Goal: Use online tool/utility: Utilize a website feature to perform a specific function

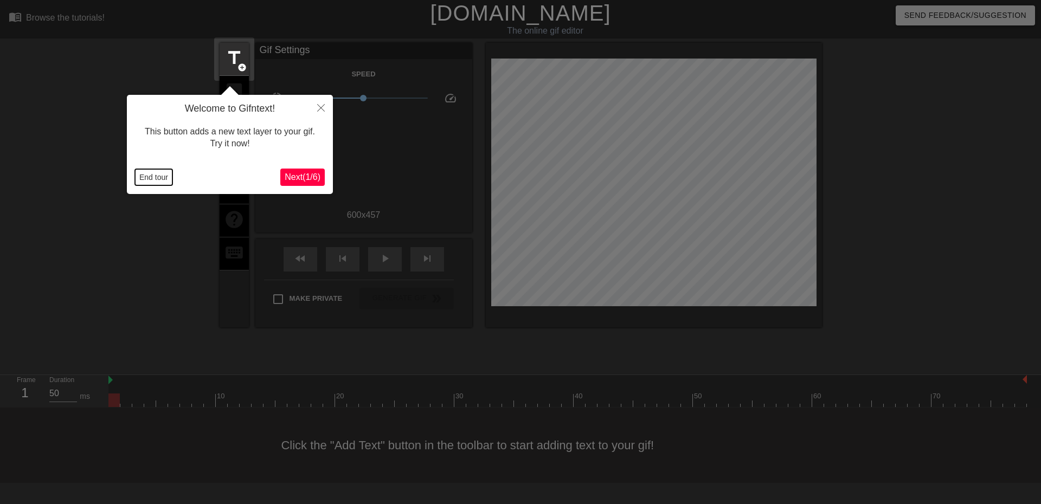
click at [149, 178] on button "End tour" at bounding box center [153, 177] width 37 height 16
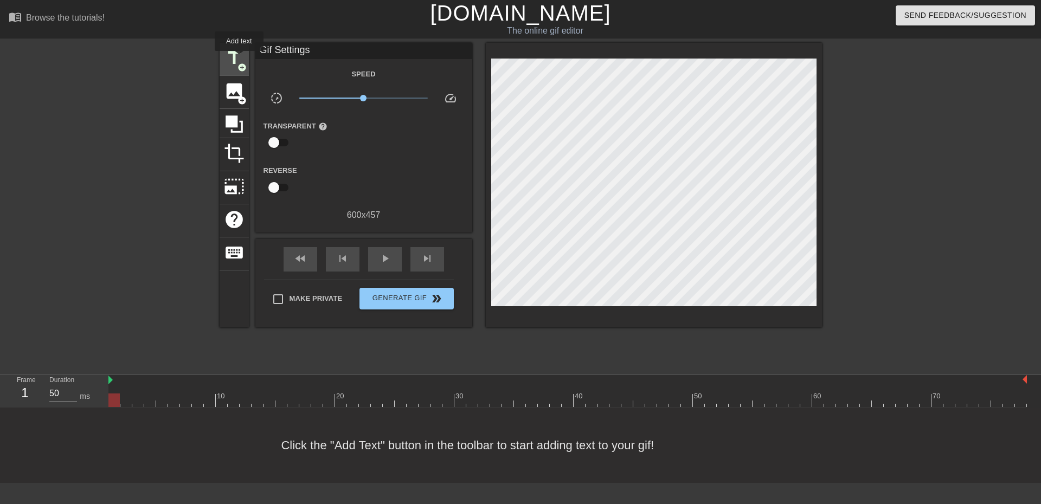
click at [239, 59] on span "title" at bounding box center [234, 58] width 21 height 21
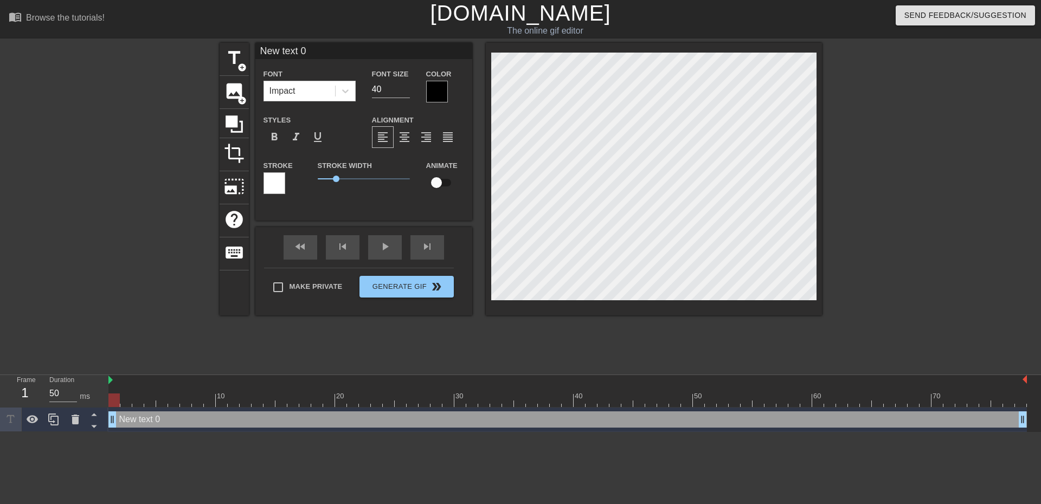
scroll to position [2, 1]
type input "L"
type textarea "L"
type input "Lo"
type textarea "Lo"
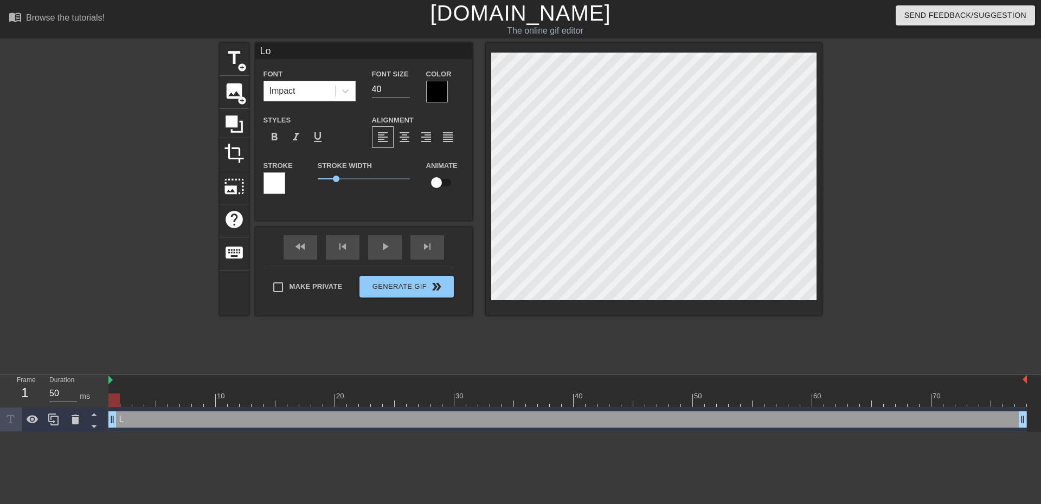
type input "Lor"
type textarea "Lor"
type input "Lord"
type textarea "Lord"
type input "LordS"
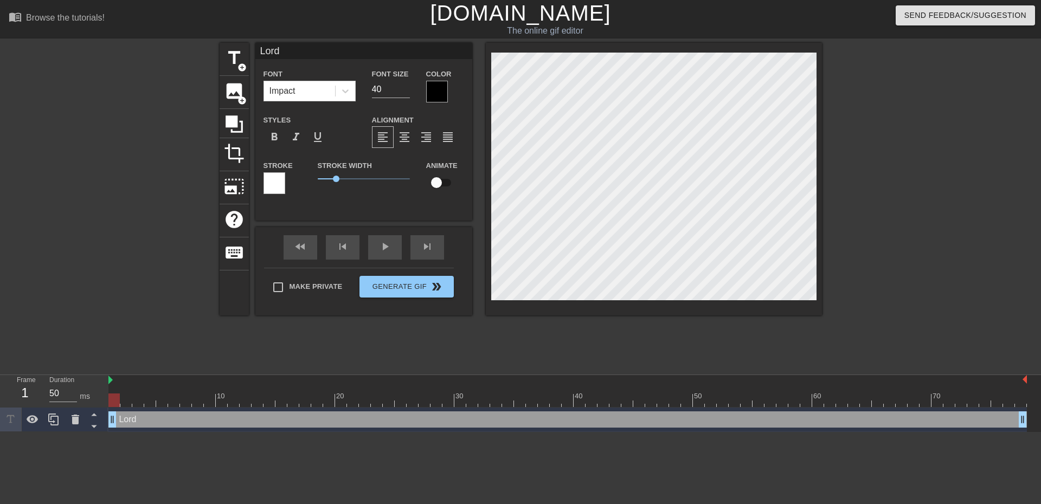
type textarea "LordS"
type input "LordSu"
type textarea "LordSu"
type input "LordSun"
type textarea "LordSun"
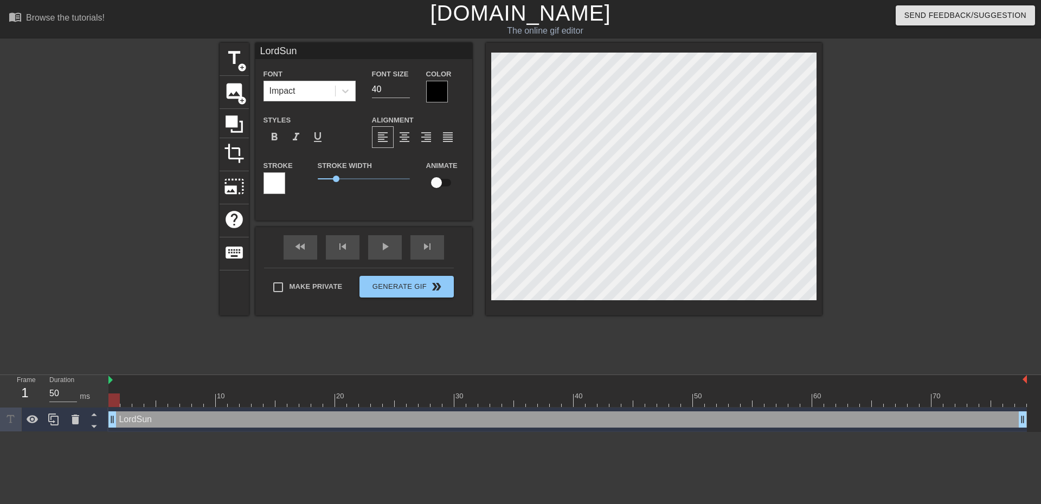
type input "LordSunG"
type textarea "LordSunG"
type input "LordSunGo"
type textarea "LordSunGo"
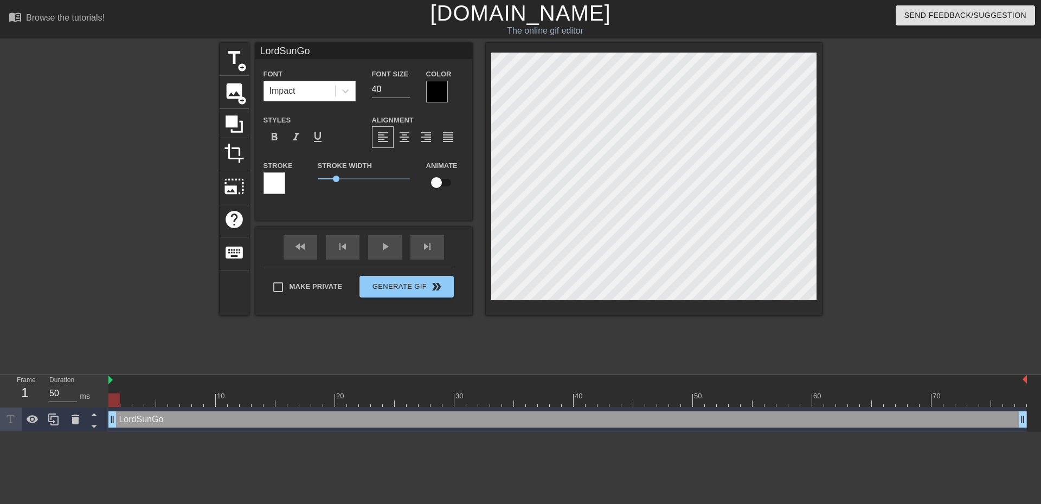
type input "LordSunGod"
type textarea "LordSunGod"
type input "LordSunGodR"
type textarea "LordSunGodR"
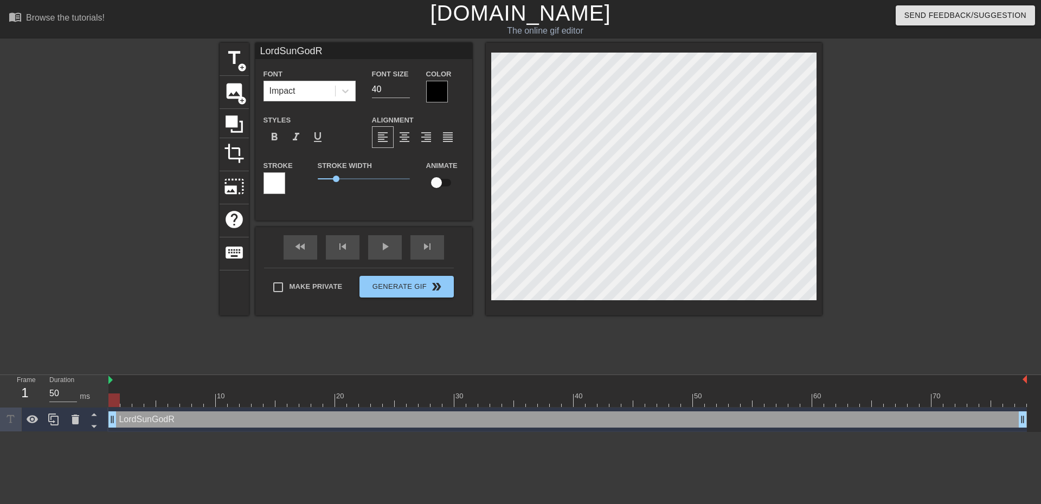
type input "LordSunGodRa"
type textarea "LordSunGodRa"
type input "LordSunGodRa"
type textarea "LordSunGodRa"
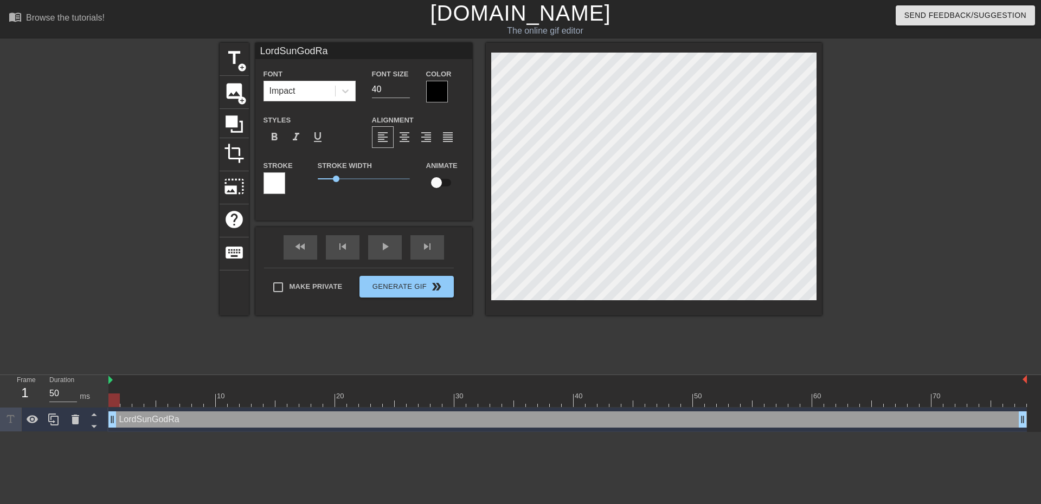
scroll to position [2, 3]
click at [901, 273] on div at bounding box center [916, 205] width 163 height 325
click at [138, 180] on div at bounding box center [125, 205] width 163 height 325
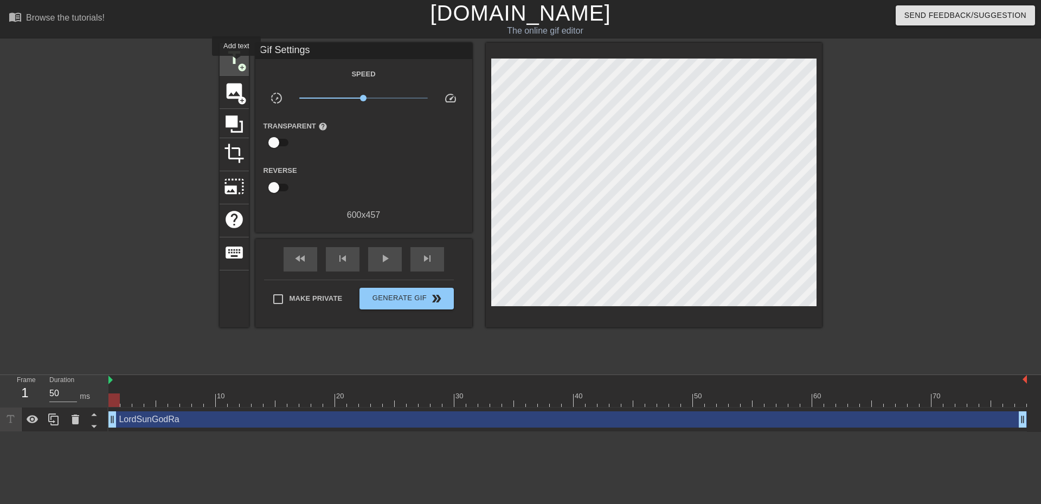
click at [237, 63] on span "title" at bounding box center [234, 58] width 21 height 21
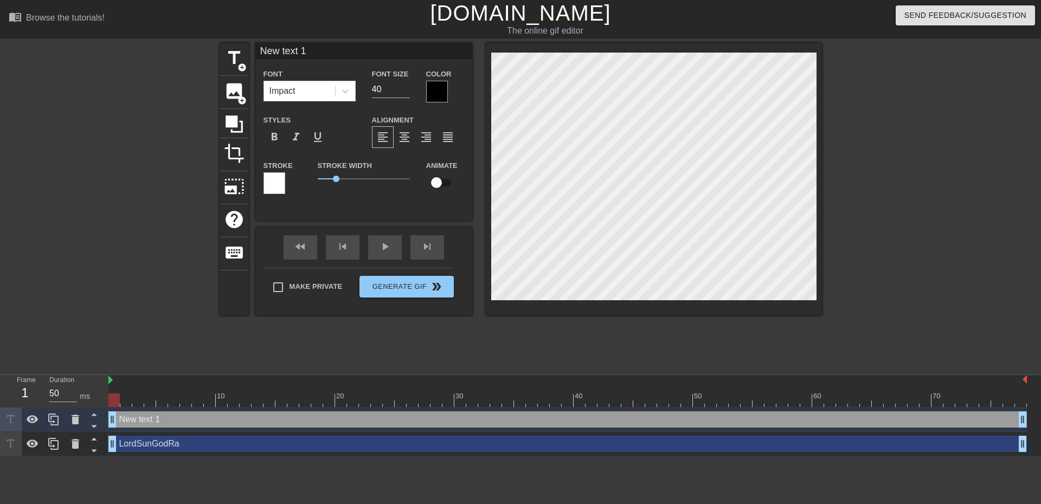
scroll to position [2, 2]
type input "s"
type textarea "s"
type input "sg"
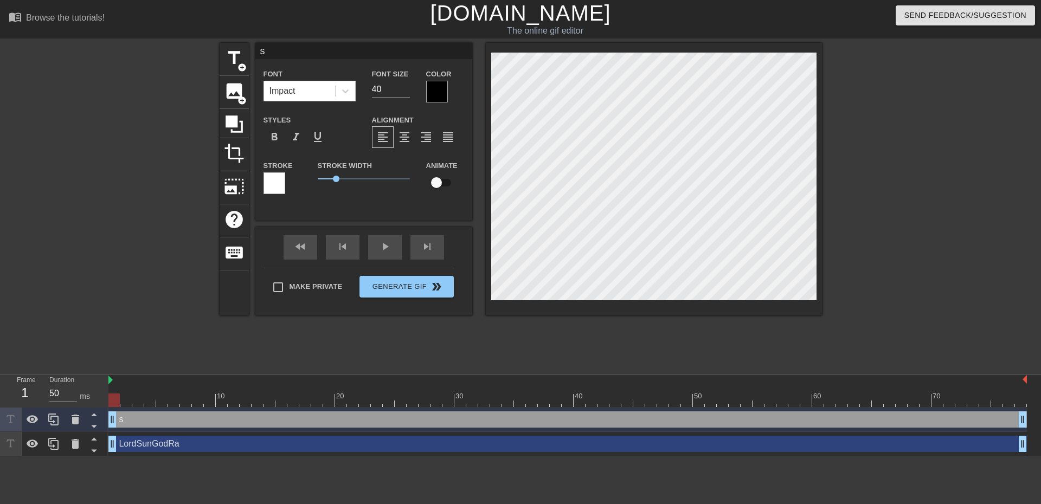
type textarea "sg"
type input "sgc"
type textarea "sgc"
type input "sg"
type textarea "sg"
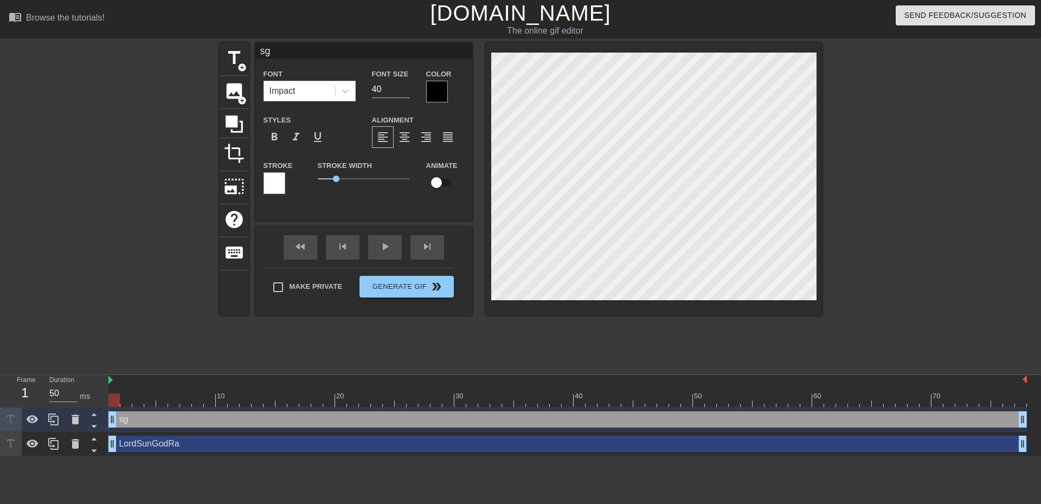
type input "s"
type textarea "s"
type input "S"
type textarea "S"
type input "SG"
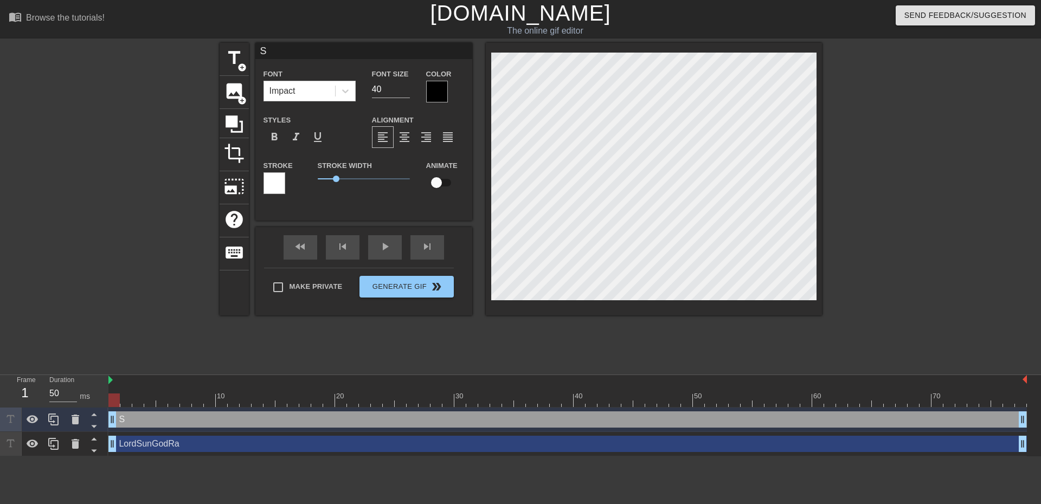
type textarea "SG"
type input "SGC"
type textarea "SGC"
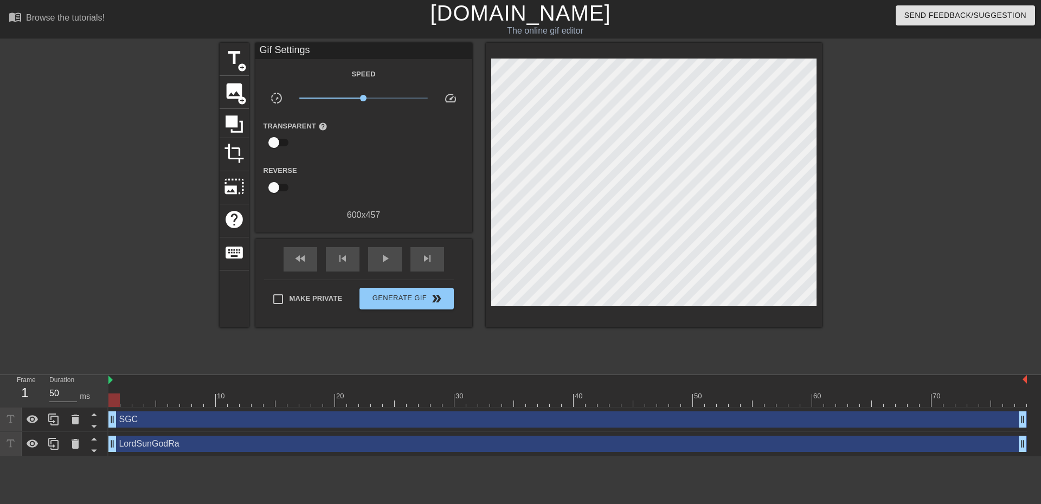
click at [911, 245] on div at bounding box center [916, 205] width 163 height 325
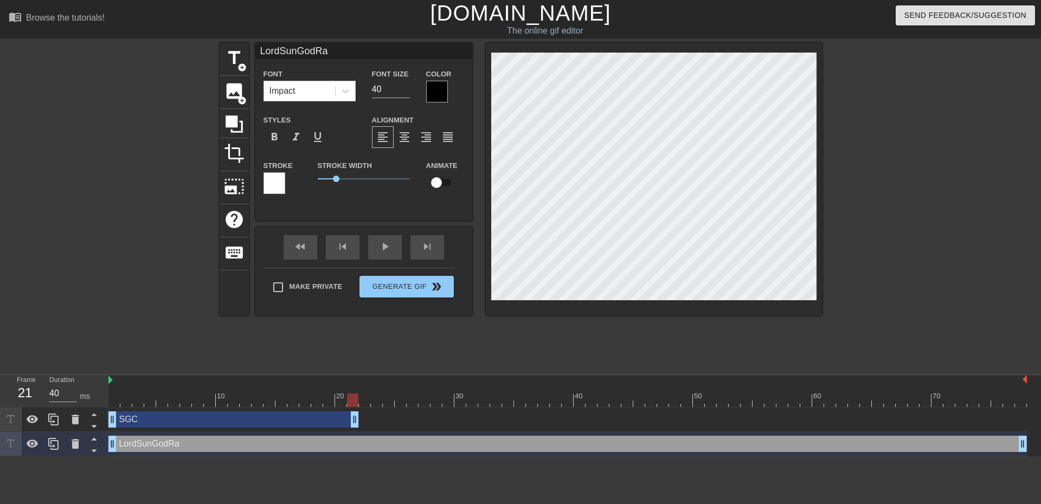
drag, startPoint x: 1021, startPoint y: 420, endPoint x: 349, endPoint y: 474, distance: 674.8
click at [349, 457] on html "menu_book Browse the tutorials! [DOMAIN_NAME] The online gif editor Send Feedba…" at bounding box center [520, 228] width 1041 height 457
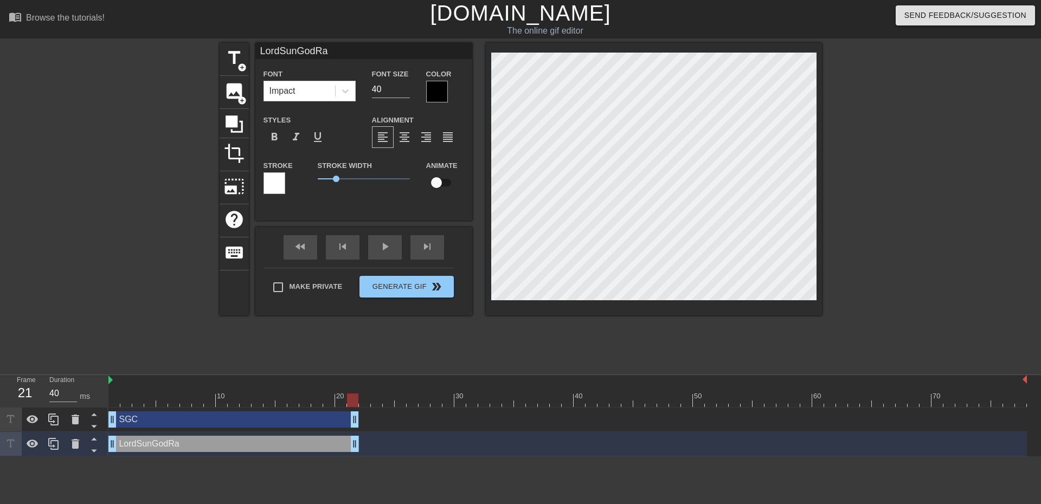
drag, startPoint x: 1023, startPoint y: 442, endPoint x: 350, endPoint y: 452, distance: 672.7
click at [350, 453] on div "LordSunGodRa drag_handle drag_handle" at bounding box center [567, 444] width 919 height 24
click at [390, 245] on div "fast_rewind skip_previous play_arrow skip_next" at bounding box center [364, 247] width 177 height 41
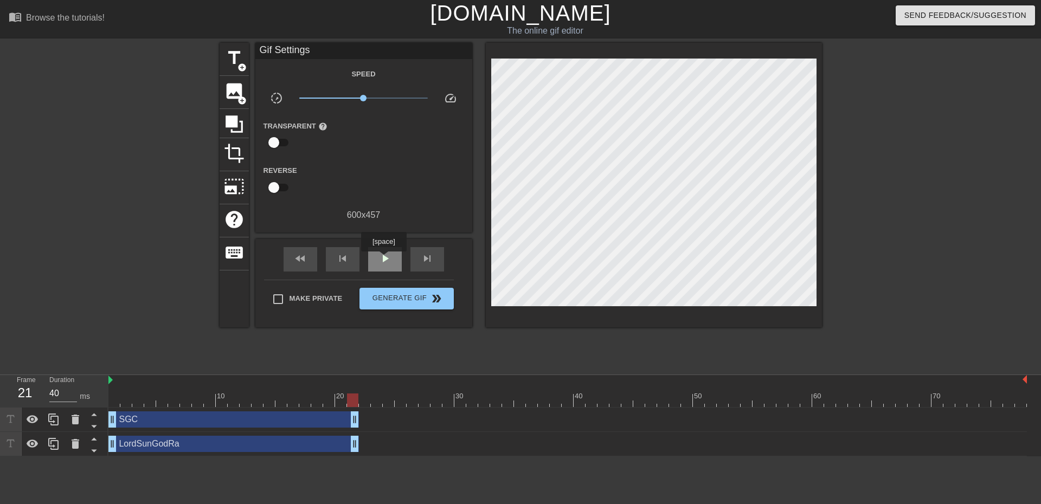
click at [384, 259] on span "play_arrow" at bounding box center [385, 258] width 13 height 13
click at [384, 263] on span "pause" at bounding box center [385, 258] width 13 height 13
click at [239, 65] on span "add_circle" at bounding box center [242, 67] width 9 height 9
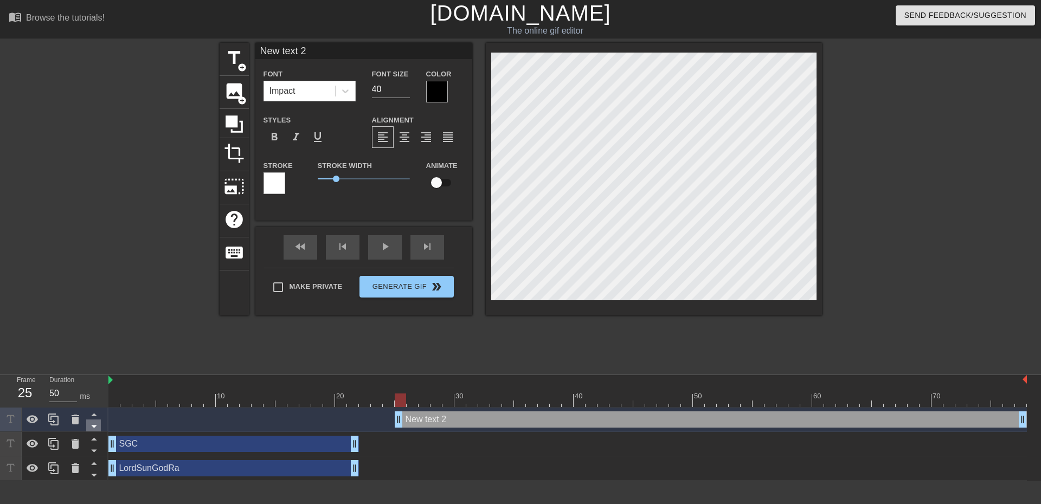
click at [89, 425] on icon at bounding box center [94, 427] width 14 height 14
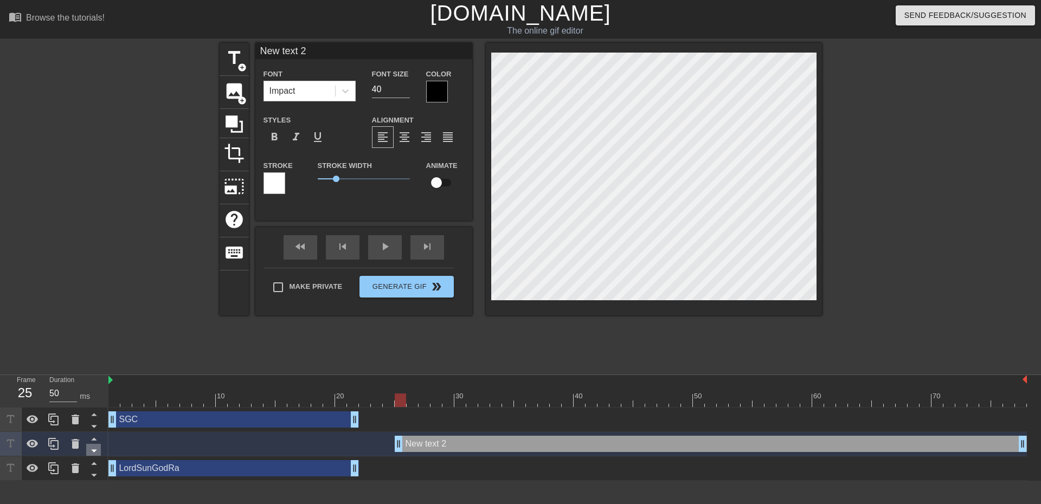
click at [90, 452] on icon at bounding box center [94, 451] width 14 height 14
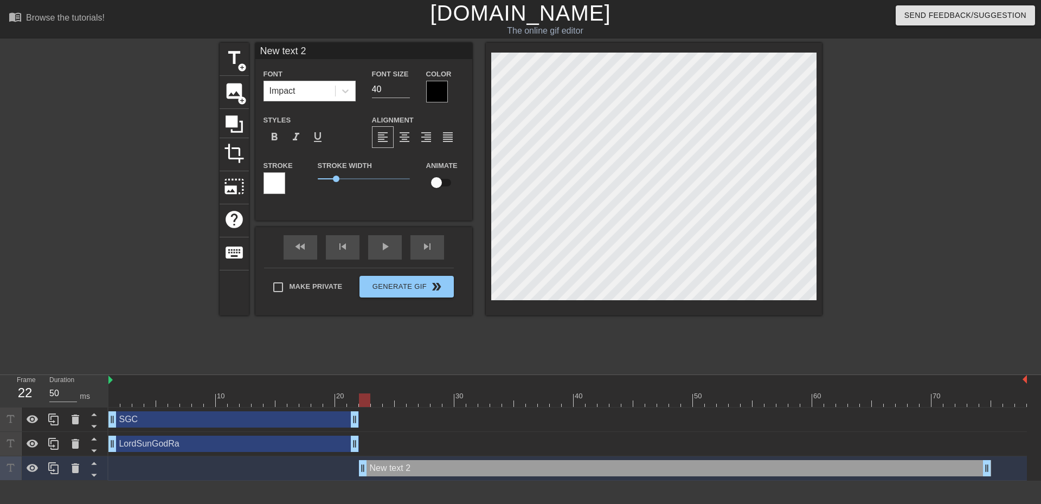
drag, startPoint x: 468, startPoint y: 469, endPoint x: 433, endPoint y: 469, distance: 34.7
click at [433, 469] on div "New text 2 drag_handle drag_handle" at bounding box center [675, 469] width 632 height 16
drag, startPoint x: 364, startPoint y: 471, endPoint x: 374, endPoint y: 469, distance: 10.5
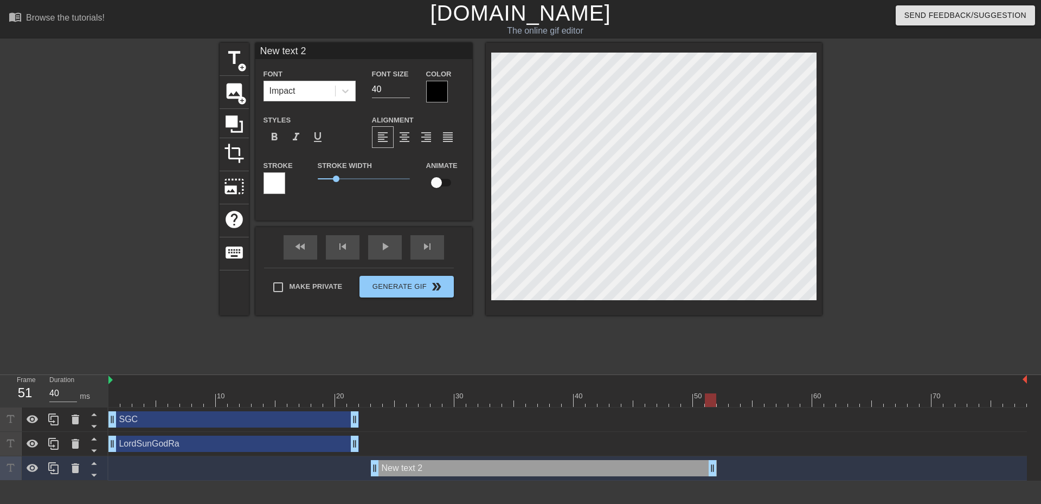
type input "50"
drag, startPoint x: 988, startPoint y: 475, endPoint x: 719, endPoint y: 472, distance: 269.6
click at [719, 472] on div "New text 2 drag_handle drag_handle" at bounding box center [567, 469] width 919 height 16
type input "c"
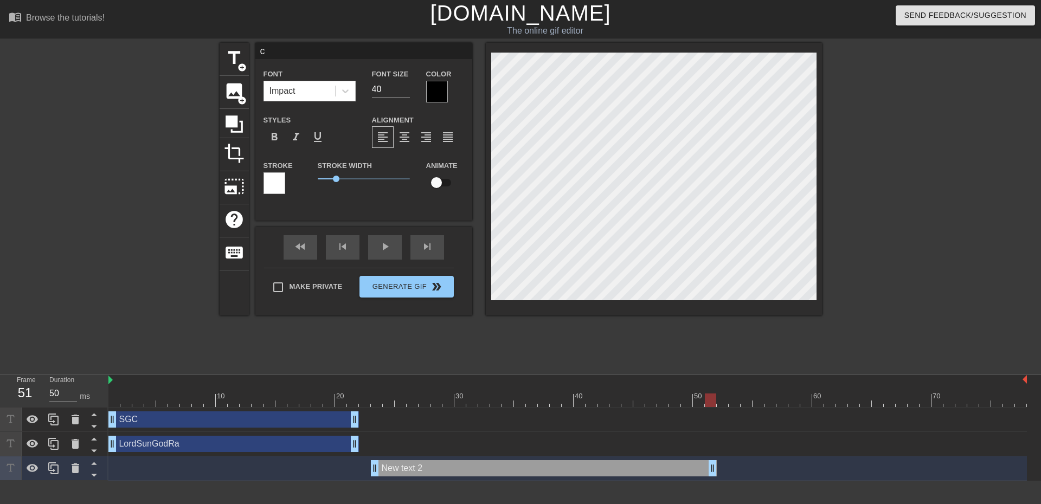
type textarea "c"
type input "co"
type textarea "co"
type input "cou"
type textarea "cou"
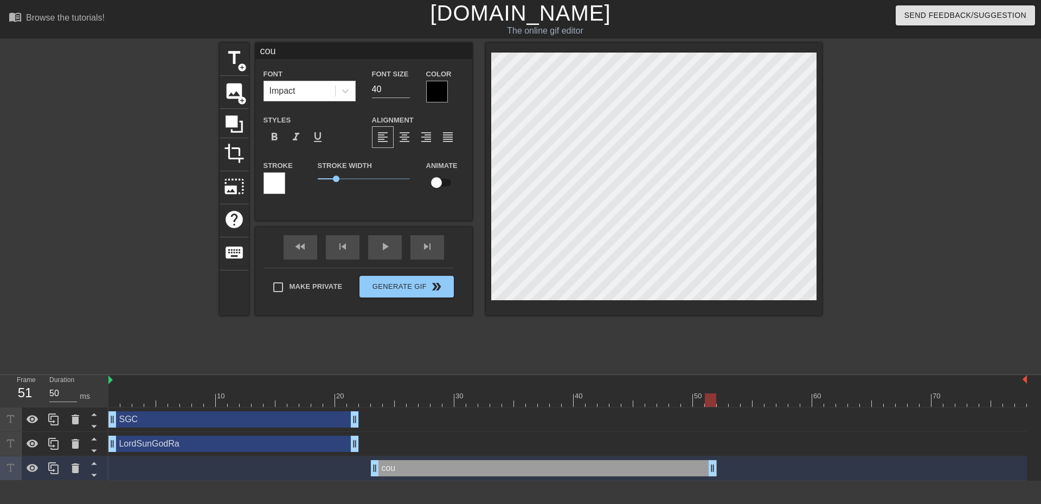
type input "coun"
type textarea "coun"
type input "count"
type textarea "count"
type input "countd"
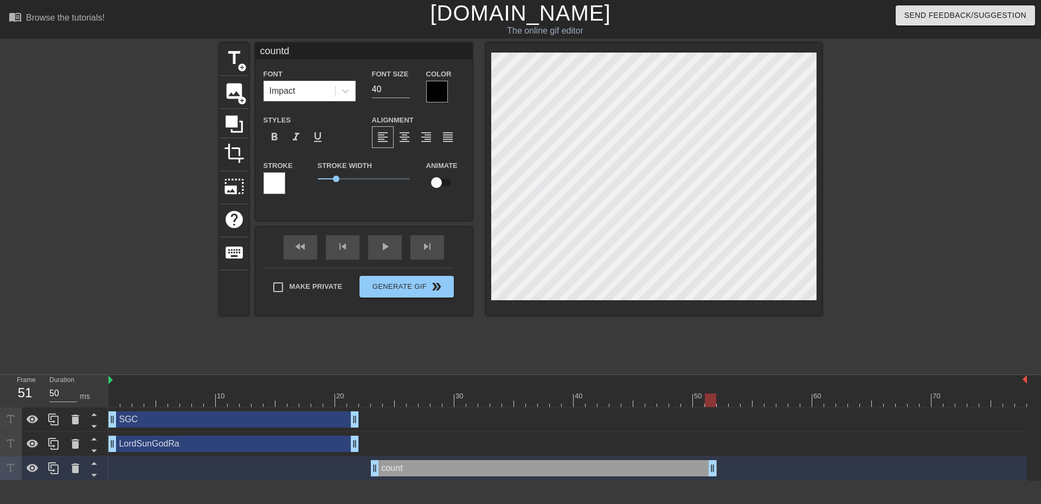
type textarea "countdo"
type input "countdow"
type textarea "countdow"
type input "countdown"
type textarea "countdown"
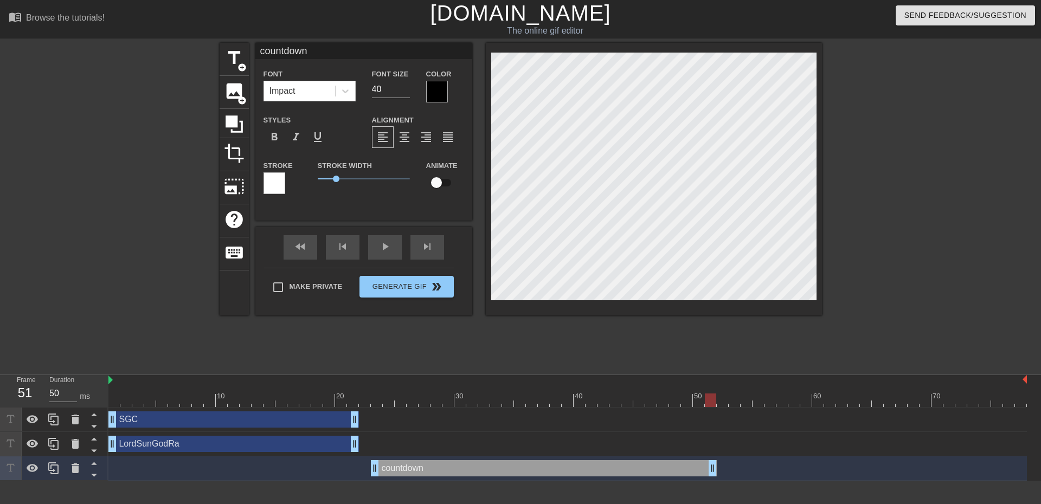
type input "countdown"
type textarea "countdown"
type input "countdown t"
type textarea "countdown t"
type input "countdown to"
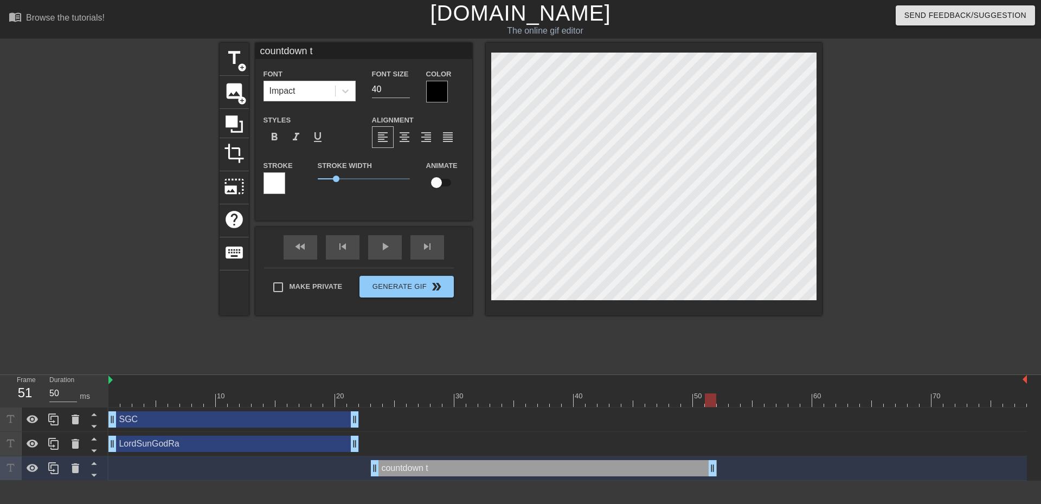
type textarea "countdown to"
type input "countdown to"
type textarea "countdown to TR"
type input "countdown to T"
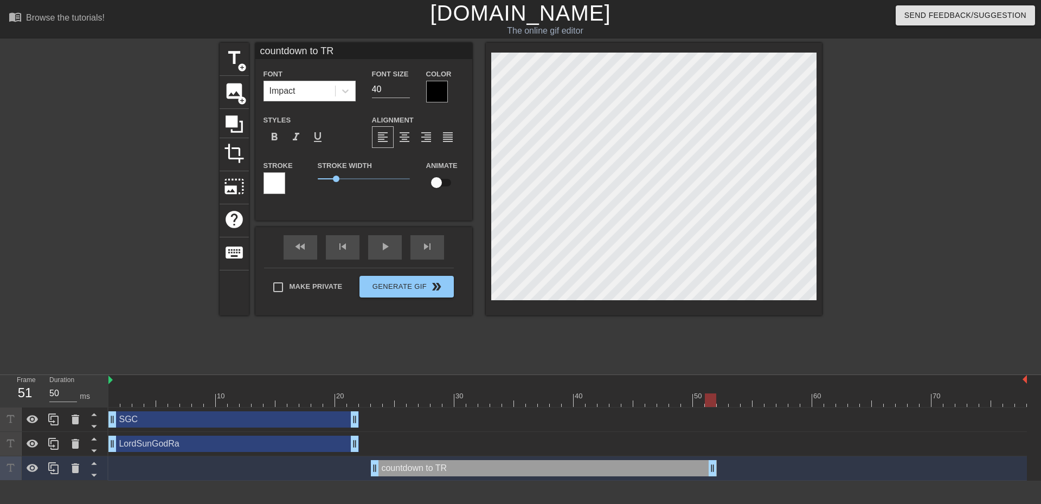
type textarea "countdown to T"
type input "countdown to TC"
type textarea "countdown to TC"
type input "countdown to T"
type textarea "countdown to T"
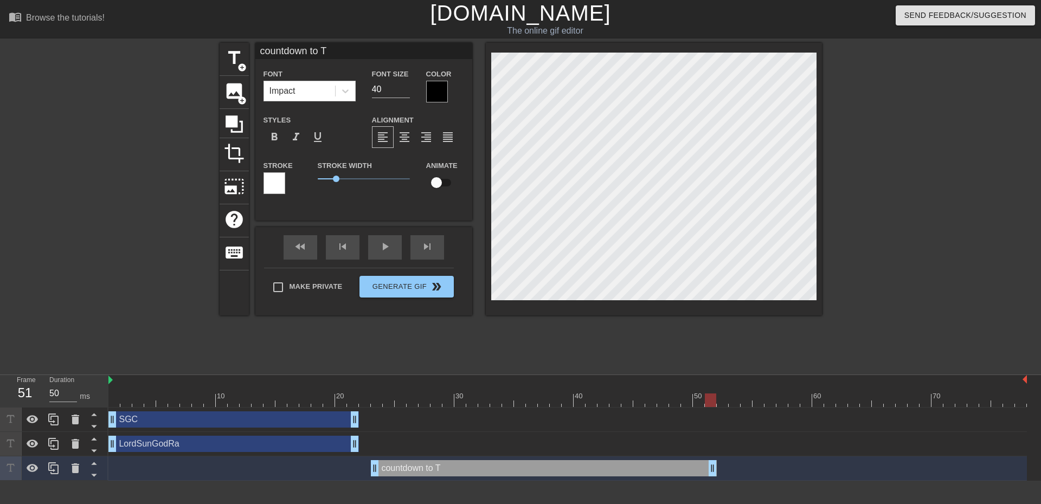
type input "countdown to"
type textarea "countdown to"
type input "countdown to e"
type textarea "countdown to e"
type input "countdown to ev"
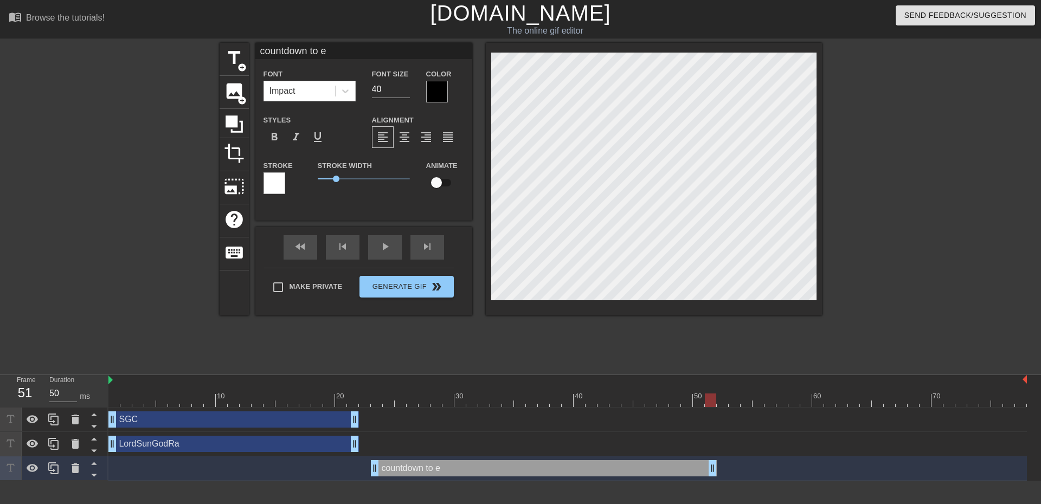
type textarea "countdown to ev"
type input "countdown to evi"
type textarea "countdown to evi"
type input "countdown to evic"
type textarea "countdown to evic"
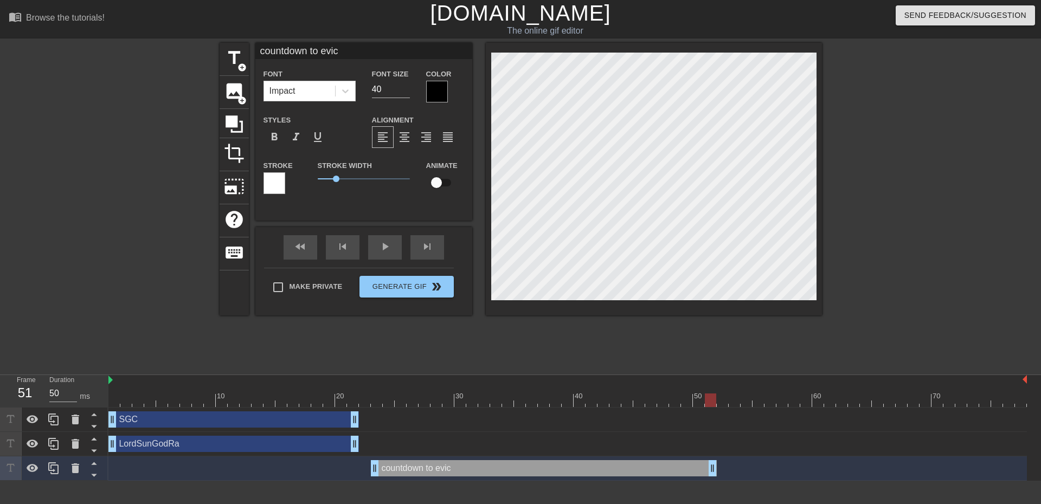
type input "countdown to evict"
type textarea "countdown to evict"
type input "countdown to evicti"
type textarea "countdown to evicti"
type input "countdown to evictio"
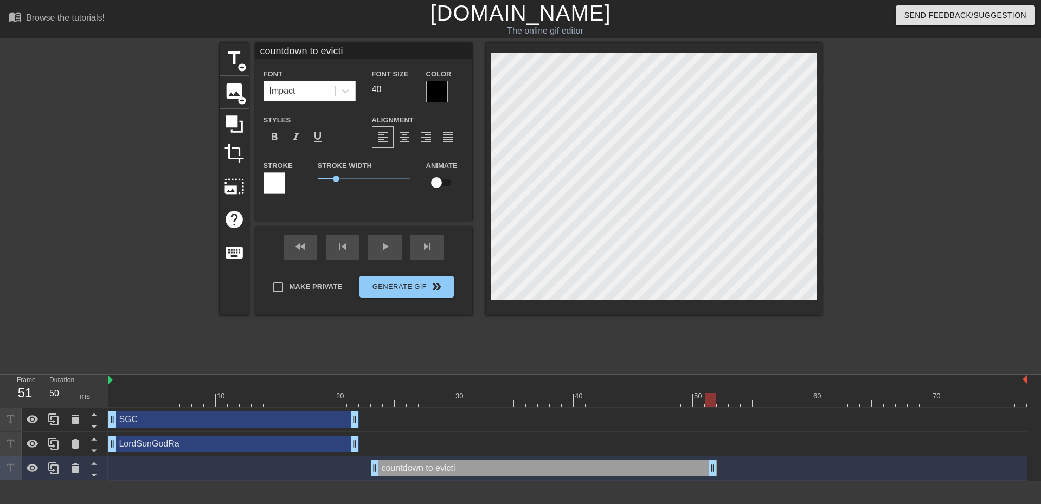
type textarea "countdown to evictio"
type input "countdown to eviction"
type textarea "countdown to eviction"
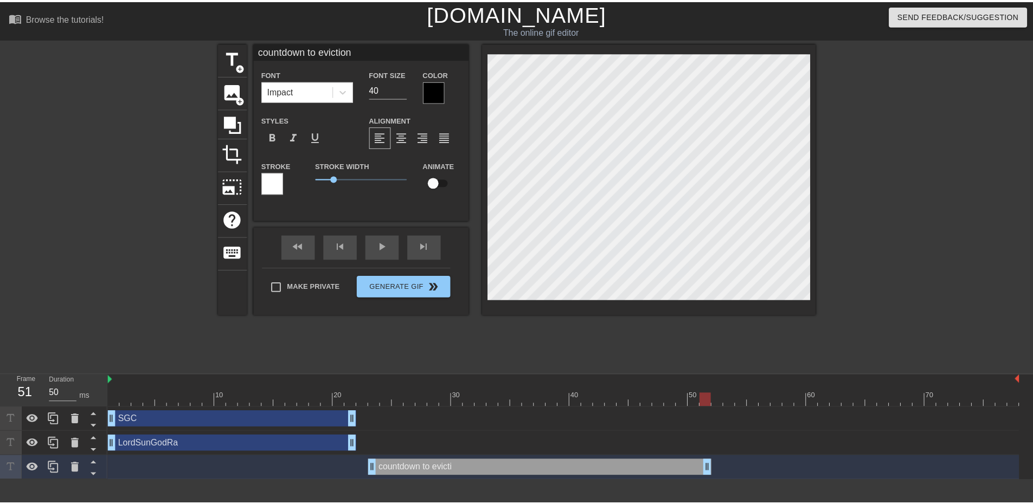
scroll to position [1, 5]
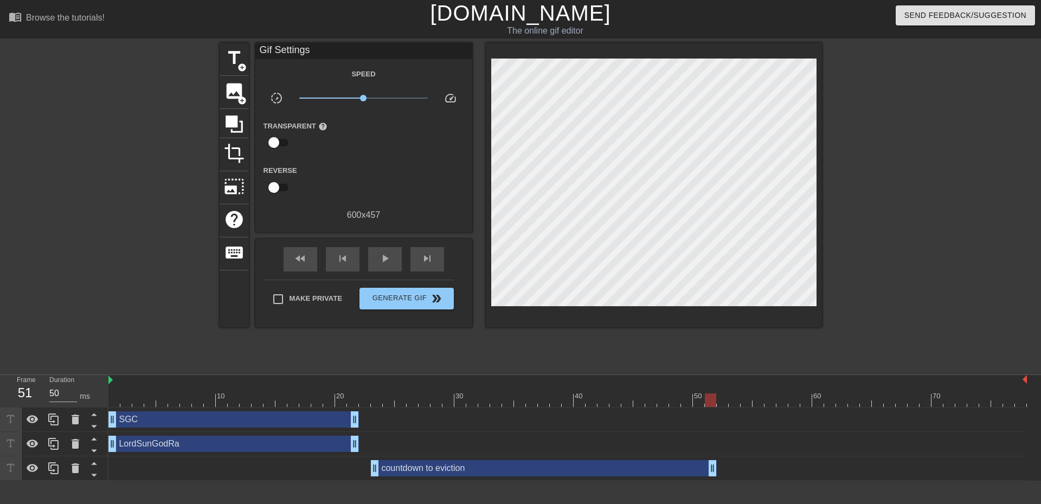
click at [891, 259] on div at bounding box center [916, 205] width 163 height 325
click at [60, 466] on div at bounding box center [54, 469] width 22 height 24
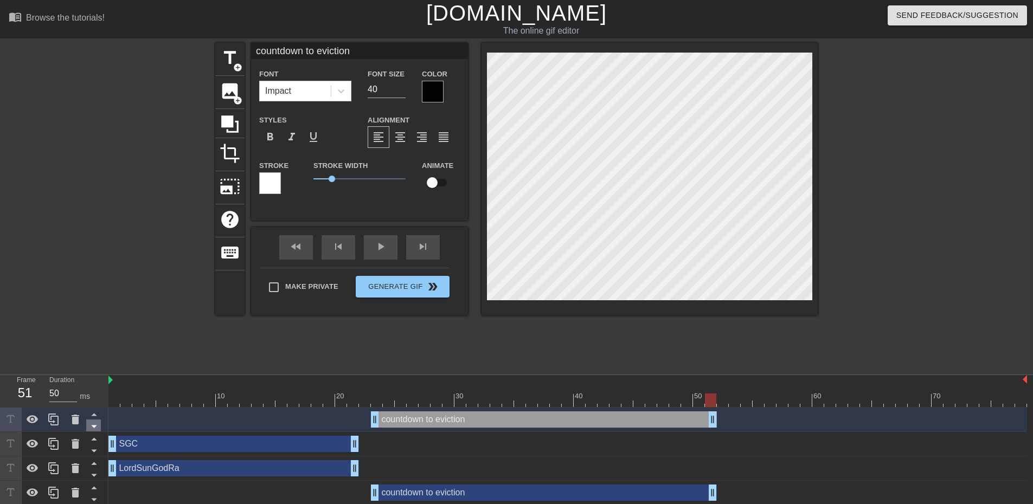
click at [94, 425] on icon at bounding box center [94, 427] width 14 height 14
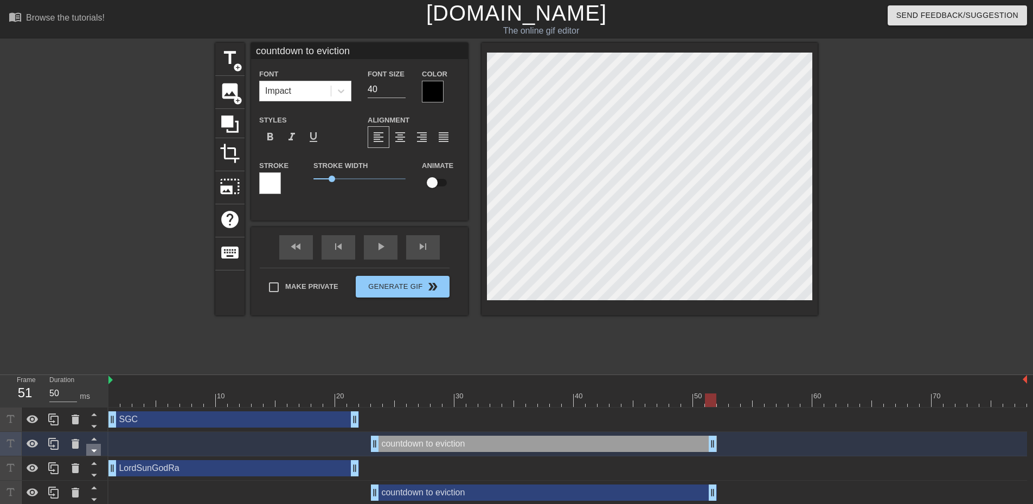
click at [92, 455] on icon at bounding box center [94, 451] width 14 height 14
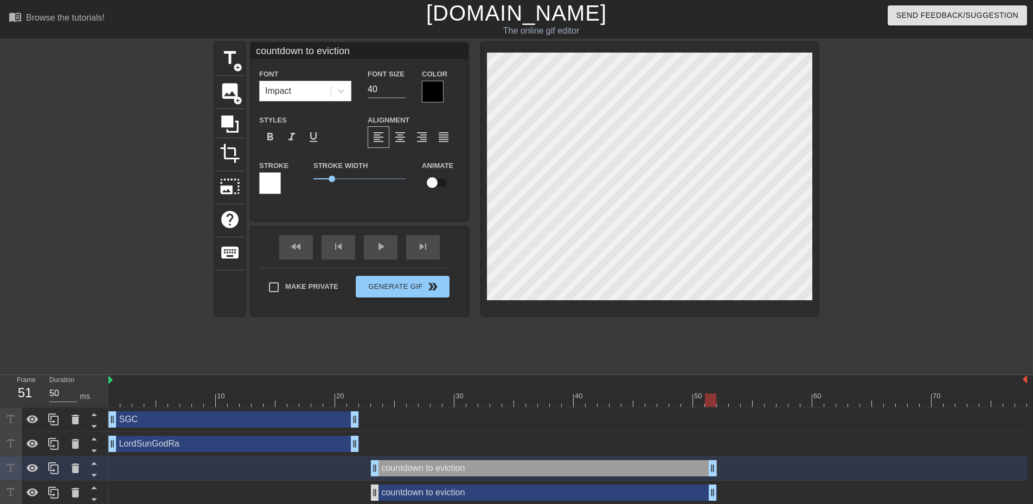
drag, startPoint x: 452, startPoint y: 491, endPoint x: 373, endPoint y: 490, distance: 79.7
click at [451, 491] on div "countdown to eviction drag_handle drag_handle" at bounding box center [544, 493] width 346 height 16
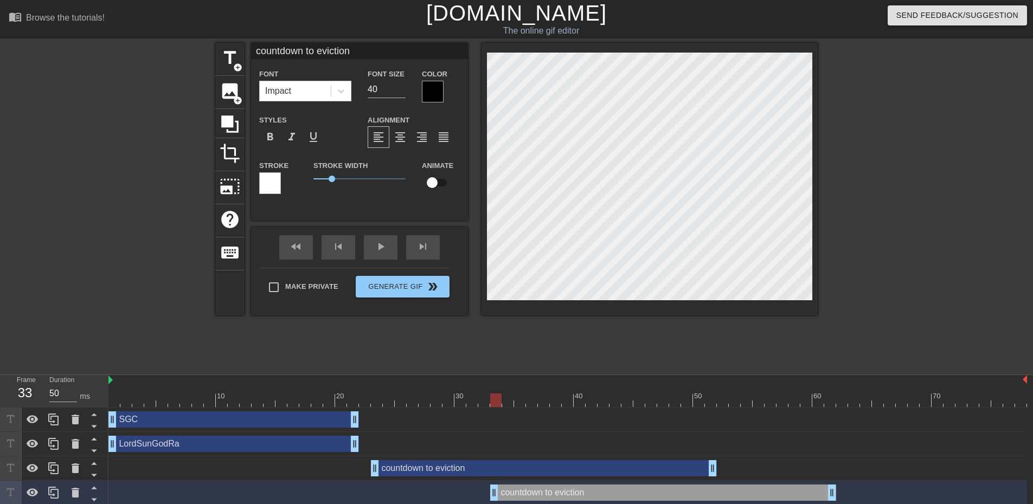
drag, startPoint x: 442, startPoint y: 497, endPoint x: 520, endPoint y: 490, distance: 78.4
click at [564, 499] on div "countdown to eviction drag_handle drag_handle" at bounding box center [663, 493] width 346 height 16
drag, startPoint x: 493, startPoint y: 491, endPoint x: 744, endPoint y: 489, distance: 251.2
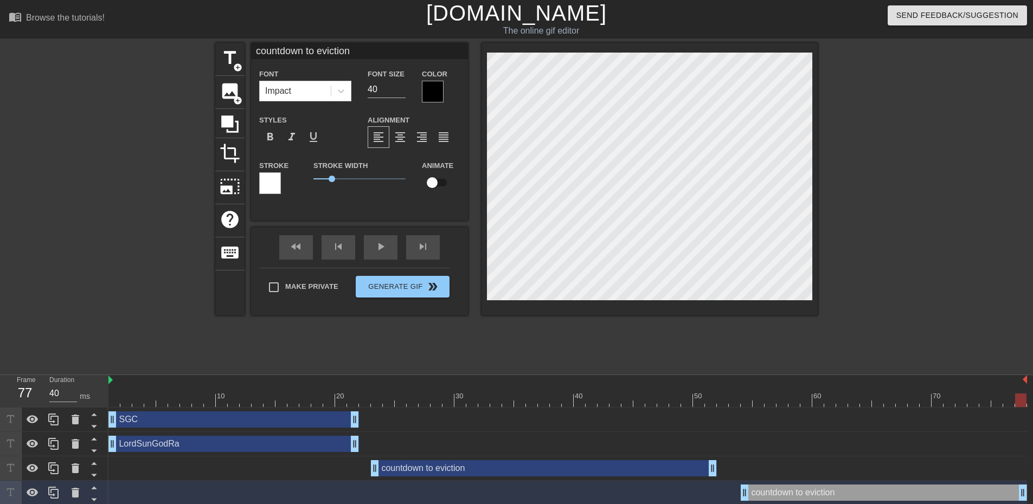
drag, startPoint x: 830, startPoint y: 494, endPoint x: 1069, endPoint y: 497, distance: 239.2
click at [1033, 497] on html "menu_book Browse the tutorials! [DOMAIN_NAME] The online gif editor Send Feedba…" at bounding box center [516, 253] width 1033 height 506
type input "50"
drag, startPoint x: 746, startPoint y: 494, endPoint x: 800, endPoint y: 496, distance: 53.2
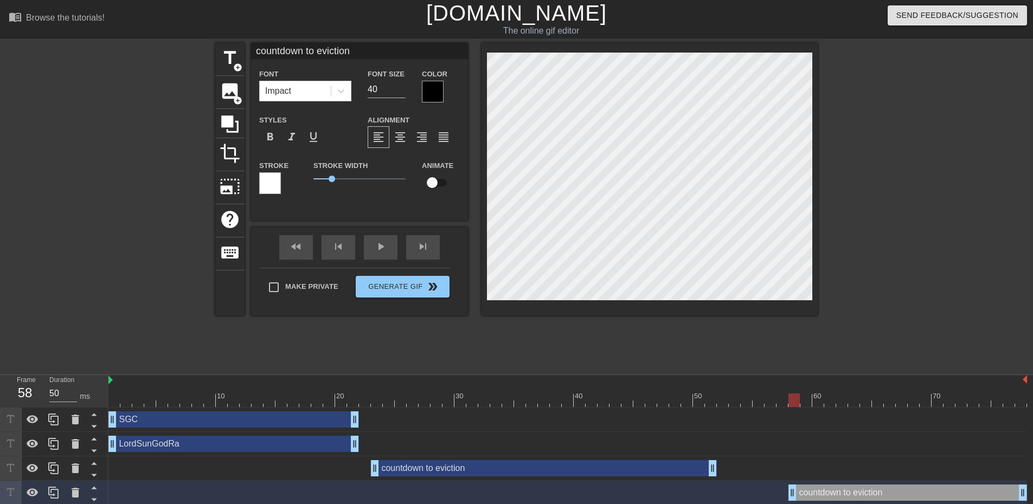
type input "a"
type textarea "a"
type input "ar"
type textarea "ar"
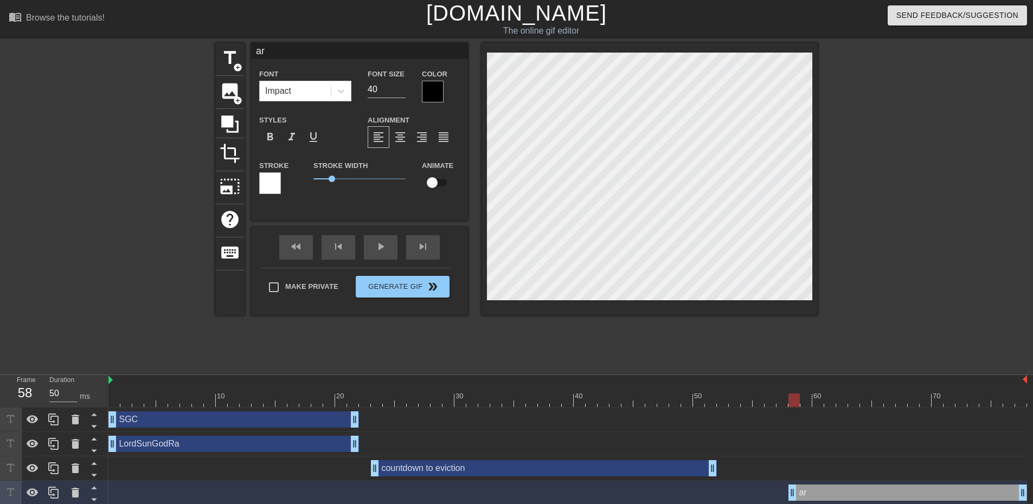
type input "a"
type textarea "a"
type input "ah"
type textarea "ah"
type input "ahh"
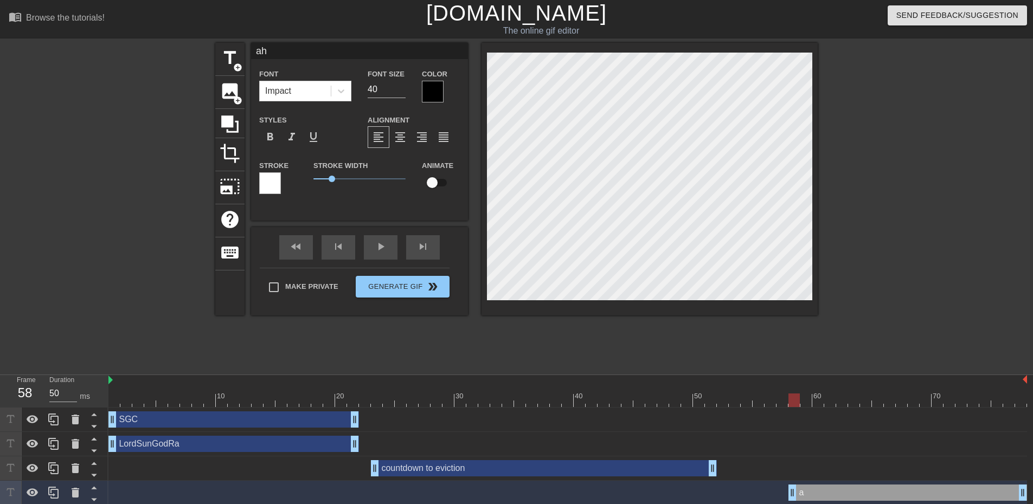
type textarea "ahh"
type input "ahhh"
type textarea "ahhh"
type input "ahhhh"
type textarea "ahhhh"
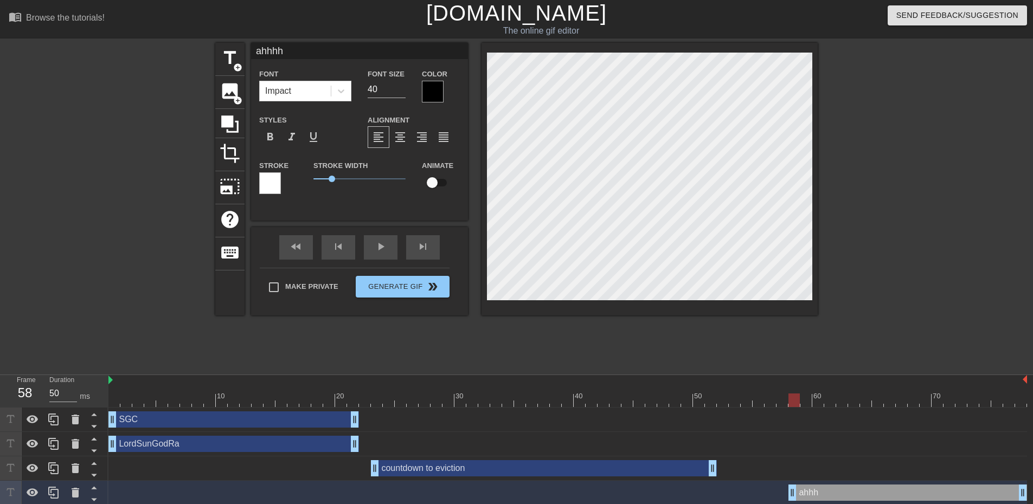
type input "ahhhhh"
type textarea "ahhhhh"
type input "ahhhhhh"
type textarea "ahhhhhh"
type input "ahhhhhhh"
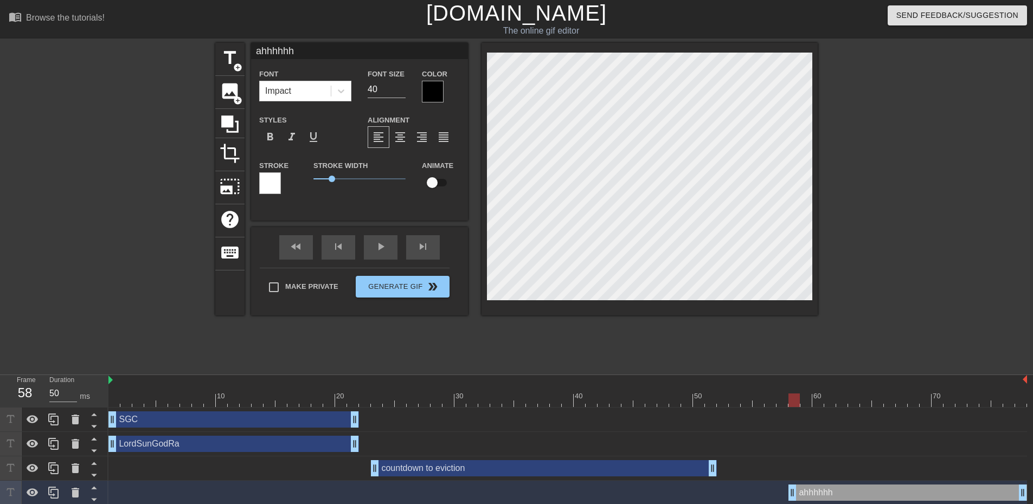
type textarea "ahhhhhhh"
type input "ahhhhhhhh"
type textarea "ahhhhhhhh"
type input "ahhhhhhhhh"
type textarea "ahhhhhhhhh"
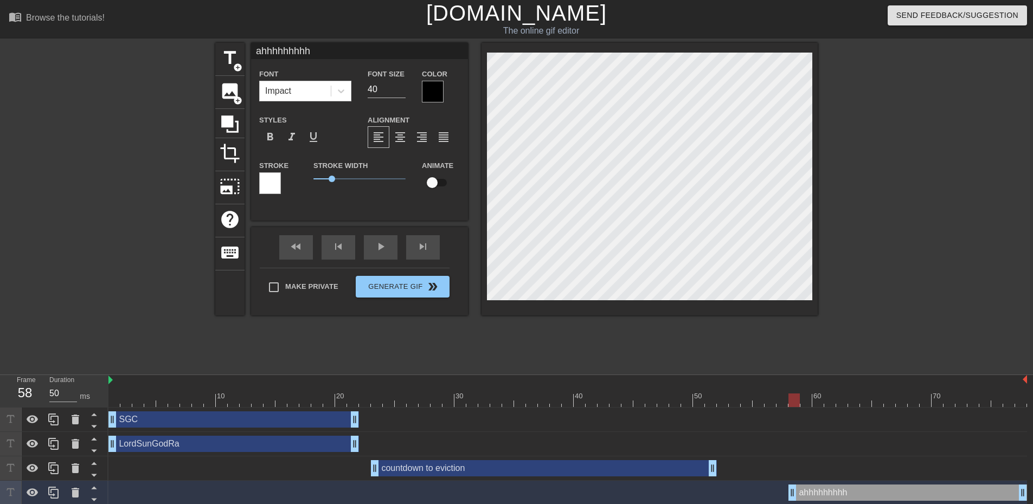
type input "ahhhhhhhhhh"
type textarea "ahhhhhhhhhh"
type input "ahhhhhhhhhhh"
type textarea "ahhhhhhhhhhh"
type input "ahhhhhhhhhhhh"
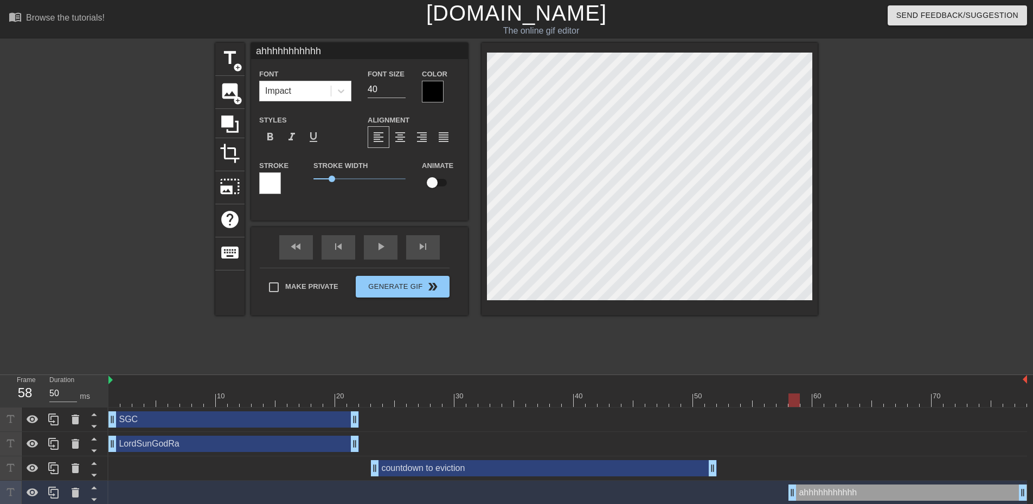
type textarea "ahhhhhhhhhhhh"
type input "ahhhhhhhhhhhhh"
type textarea "ahhhhhhhhhhhhh"
type input "ahhhhhhhhhhhhhh"
type textarea "ahhhhhhhhhhhhhh"
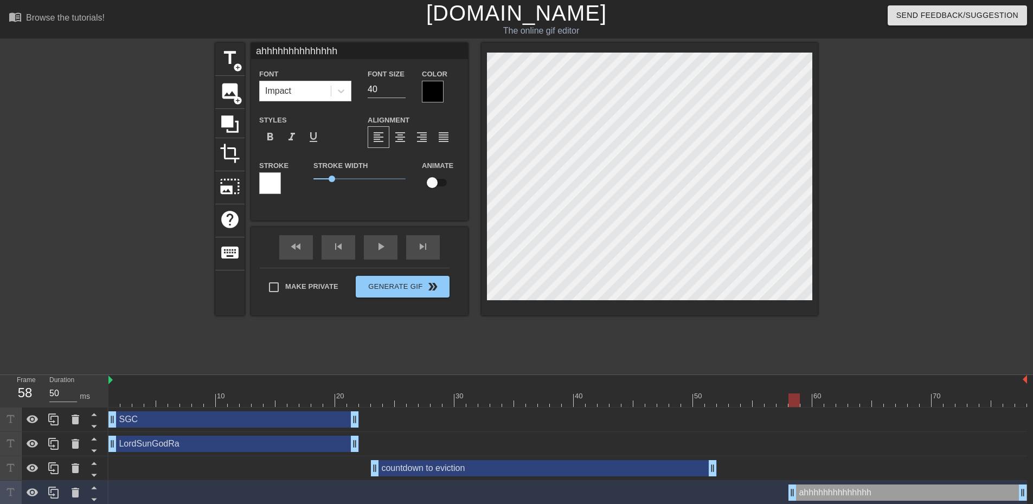
type input "ahhhhhhhhhhhhhh"
type textarea "ahhhhhhhhhhhhhh"
type input "ahhhhhhhhhhhhhh -"
type textarea "ahhhhhhhhhhhhhh -"
type input "ahhhhhhhhhhhhhh - t"
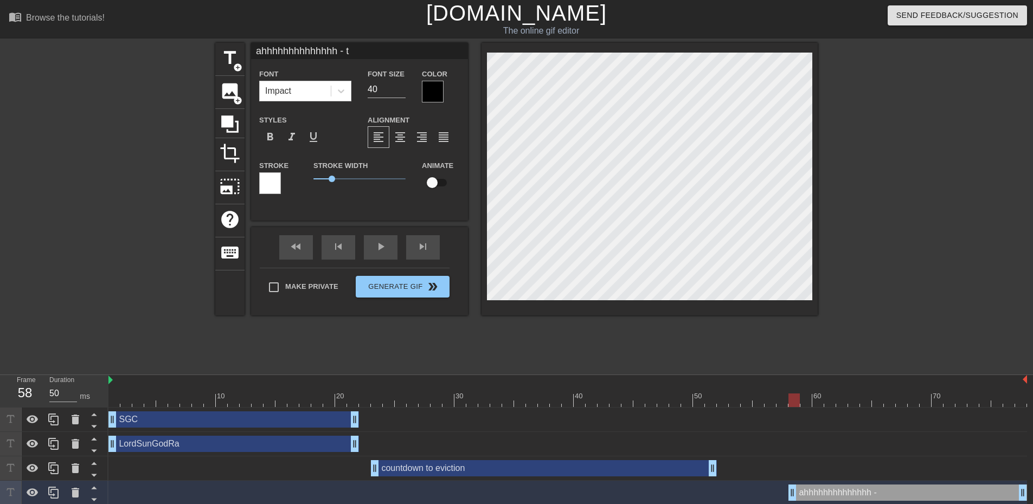
type textarea "ahhhhhhhhhhhhhh - ty"
type input "ahhhhhhhhhhhhhh - tyh"
type textarea "ahhhhhhhhhhhhhh - tyh"
type input "ahhhhhhhhhhhhhh - ty"
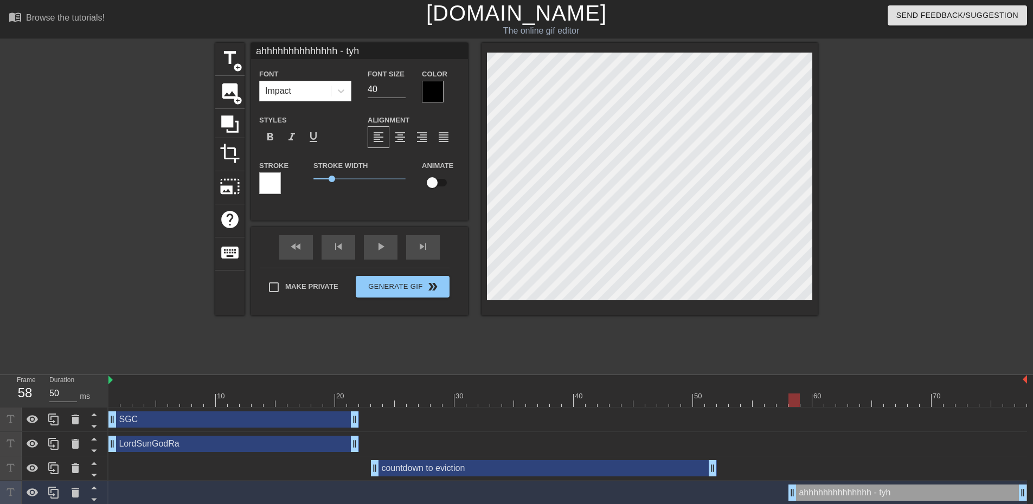
type textarea "ahhhhhhhhhhhhhh - ty"
type input "ahhhhhhhhhhhhhh - t"
type textarea "ahhhhhhhhhhhhhh - t"
type input "ahhhhhhhhhhhhhh - th"
type textarea "ahhhhhhhhhhhhhh - th"
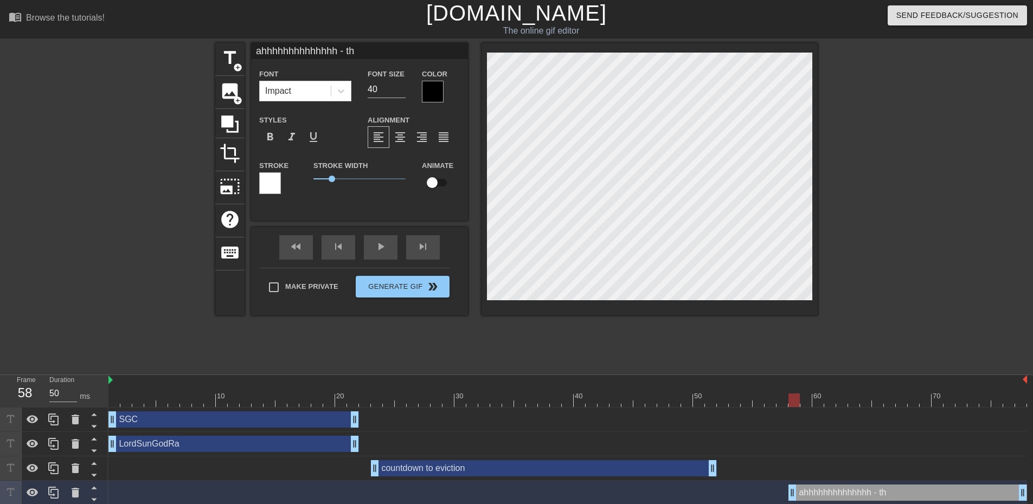
type input "ahhhhhhhhhhhhhh - thu"
type textarea "ahhhhhhhhhhhhhh - thu"
type input "ahhhhhhhhhhhhhh - thum"
type textarea "ahhhhhhhhhhhhhh - thum"
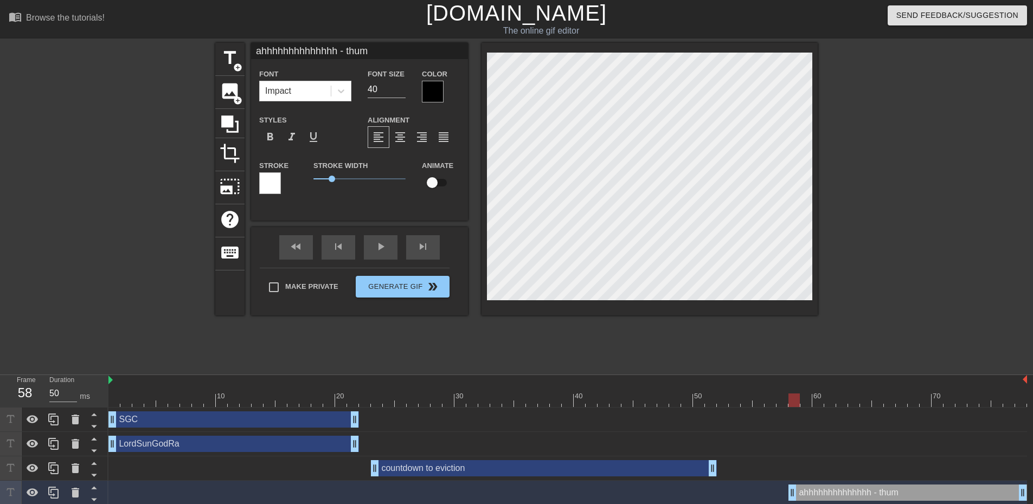
type input "ahhhhhhhhhhhhhh - thump"
type textarea "ahhhhhhhhhhhhhh - thump"
click at [890, 295] on div at bounding box center [912, 205] width 163 height 325
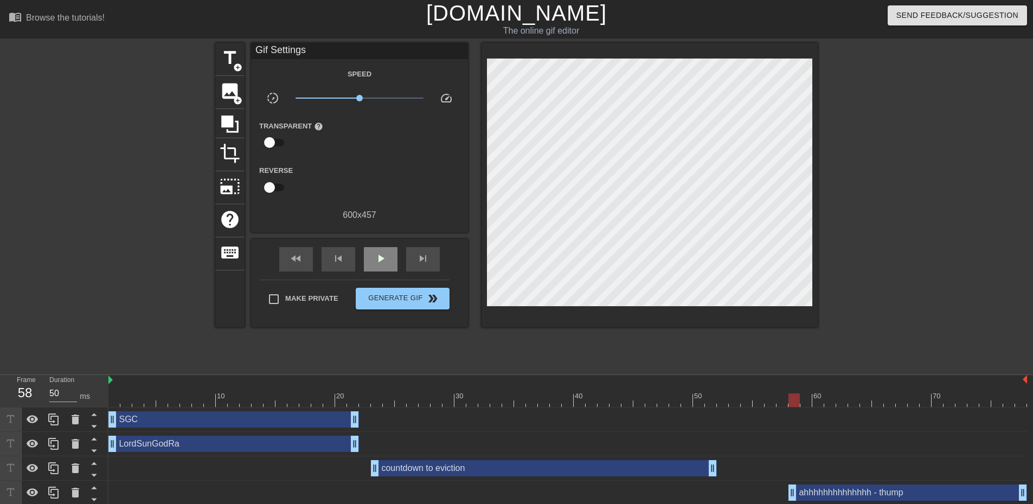
click at [382, 241] on div "fast_rewind skip_previous play_arrow skip_next" at bounding box center [359, 259] width 177 height 41
click at [378, 260] on span "play_arrow" at bounding box center [380, 258] width 13 height 13
type input "50"
click at [395, 301] on span "Generate Gif double_arrow" at bounding box center [402, 298] width 85 height 13
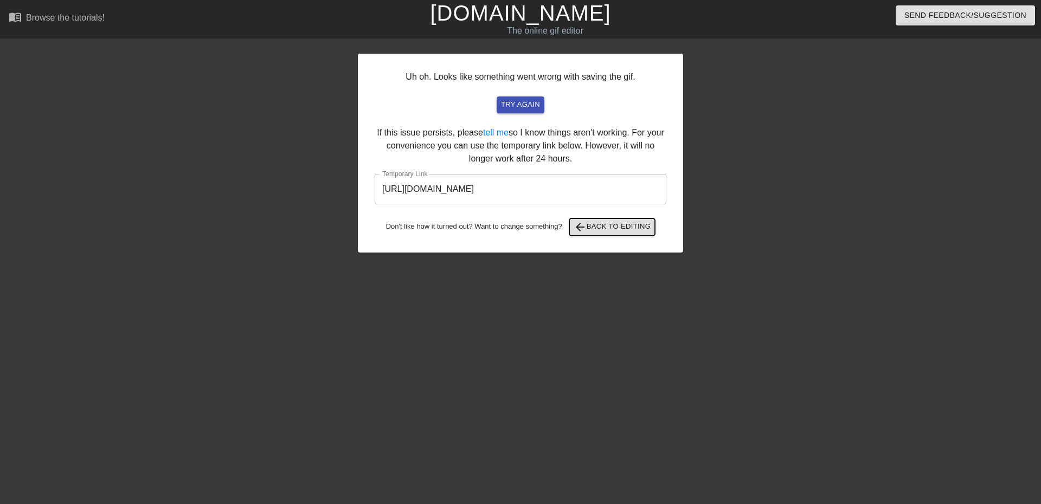
click at [626, 225] on span "arrow_back Back to Editing" at bounding box center [613, 227] width 78 height 13
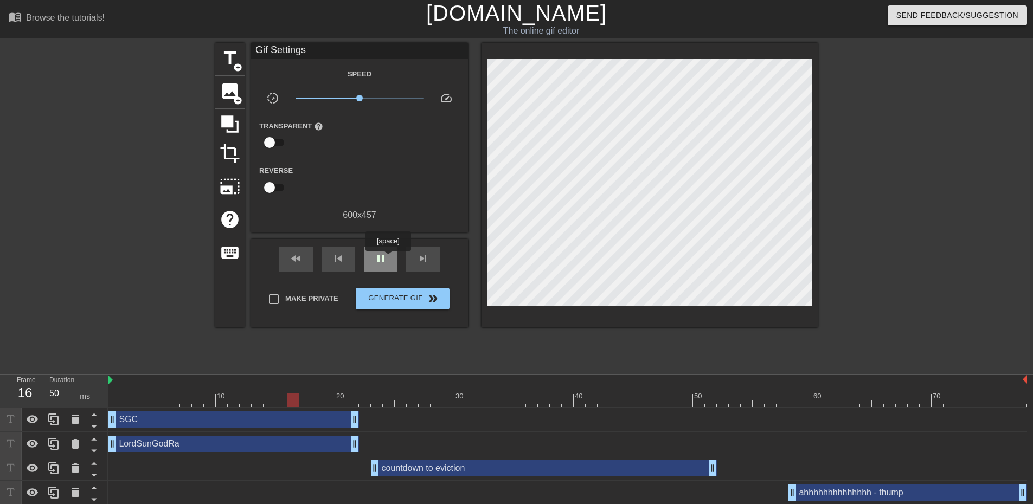
type input "40"
click at [388, 259] on div "pause" at bounding box center [381, 259] width 34 height 24
click at [227, 424] on div "SGC drag_handle drag_handle" at bounding box center [233, 420] width 251 height 16
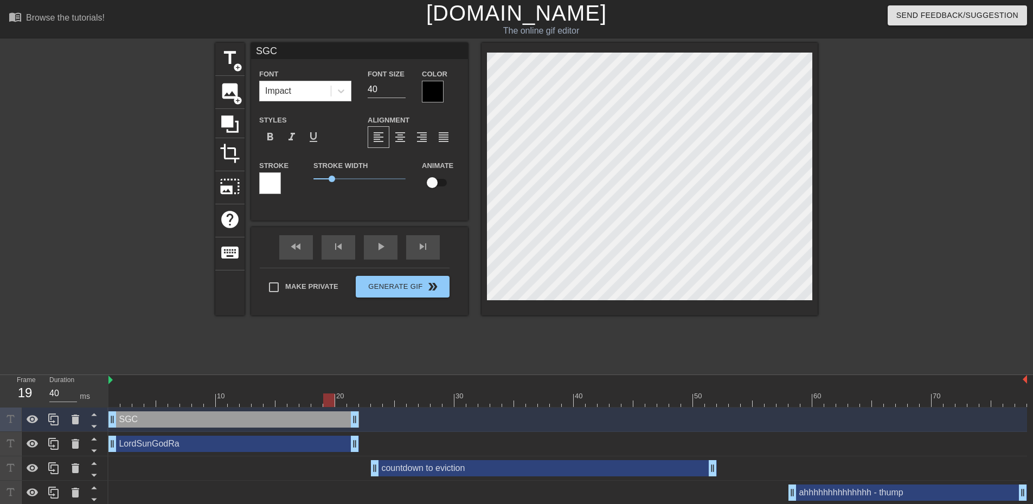
scroll to position [2, 2]
type input "t"
type textarea "t"
type input "ti"
type textarea "ti"
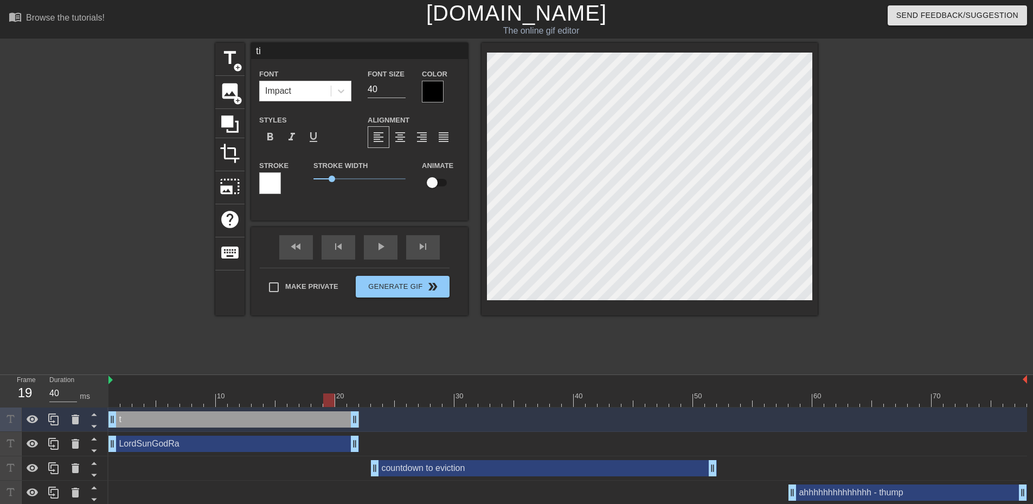
type input "tin"
type textarea "tin"
type input "tiny"
type textarea "tiny"
type input "tiny"
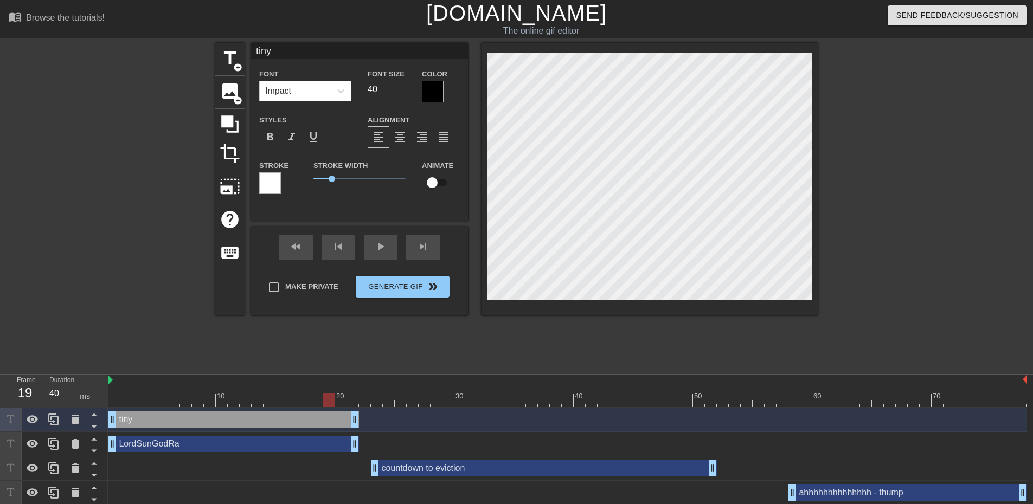
type textarea "tiny"
type input "tiny a"
type textarea "tiny a"
type input "tiny al"
type textarea "tiny al"
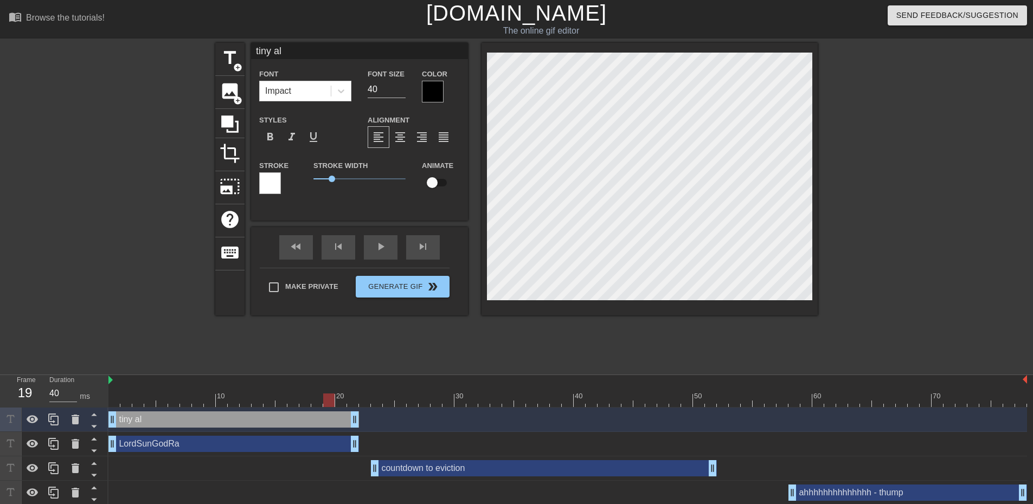
type input "tiny all"
type textarea "tiny all"
type input "tiny [MEDICAL_DATA]"
type textarea "tiny [MEDICAL_DATA]"
type input "tiny allia"
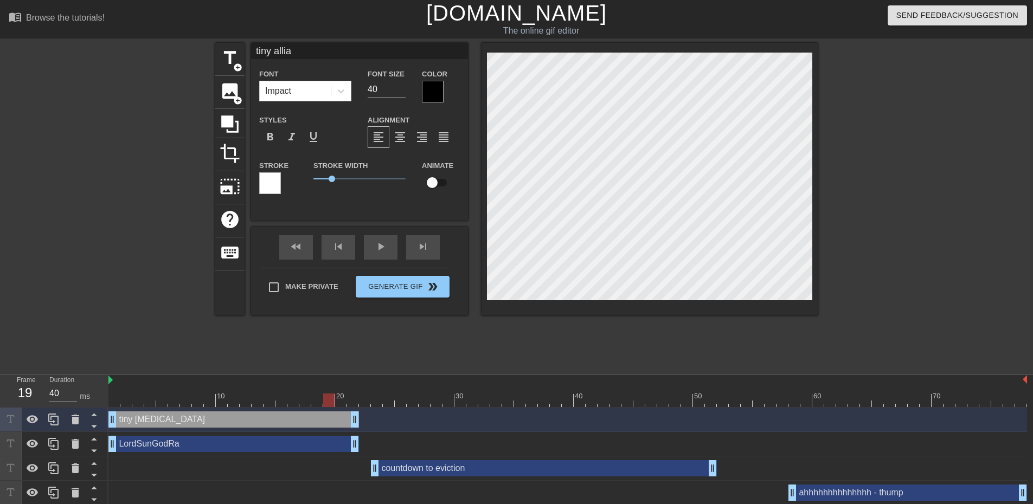
type textarea "tiny allian"
type input "tiny allianc"
type textarea "tiny allianc"
type input "tiny alliance"
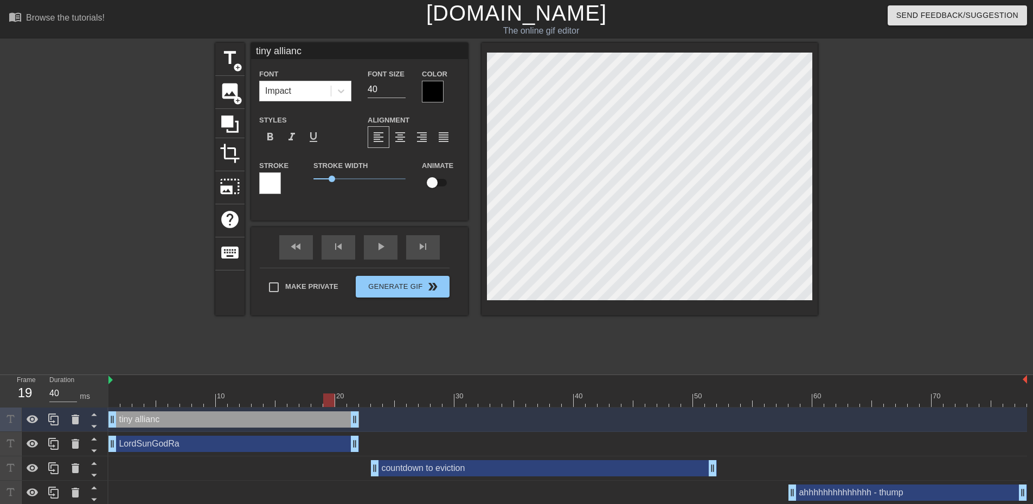
type textarea "tiny alliance"
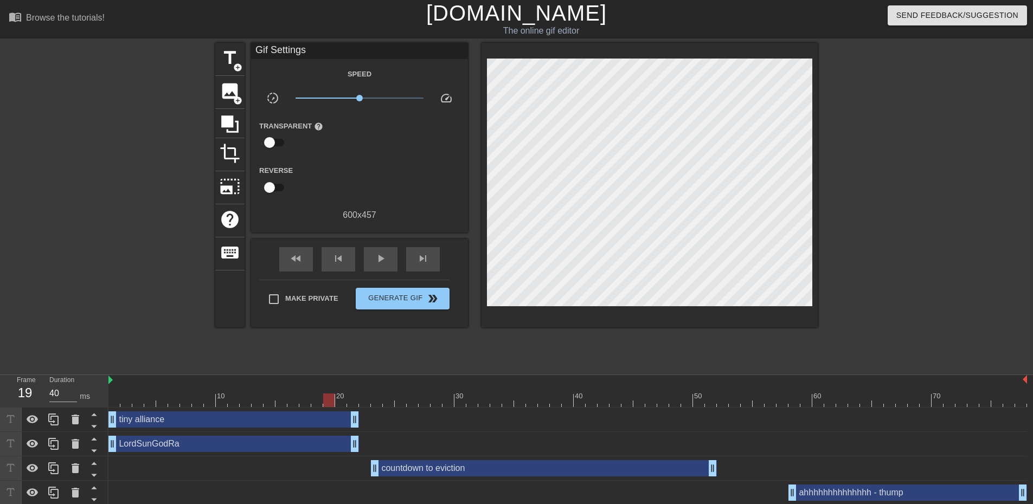
click at [937, 291] on div at bounding box center [912, 205] width 163 height 325
click at [907, 270] on div at bounding box center [912, 205] width 163 height 325
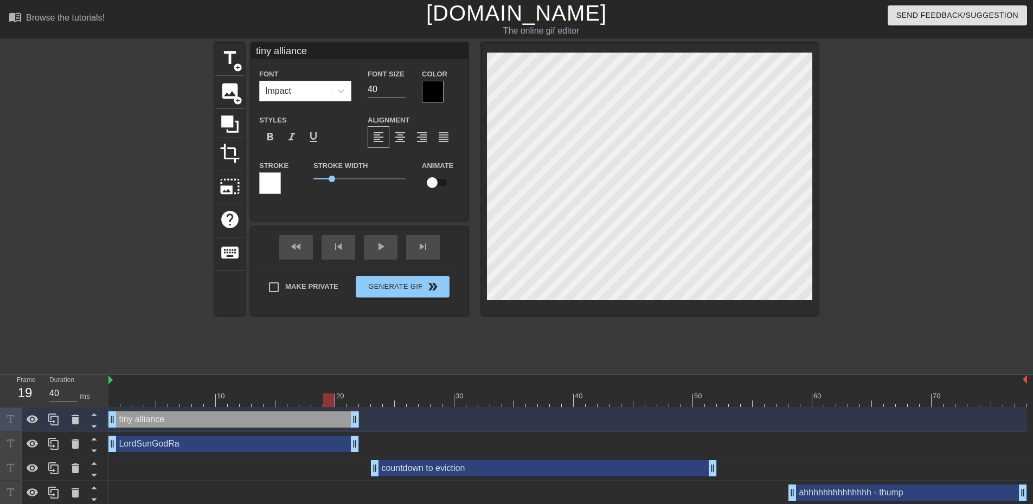
scroll to position [2, 1]
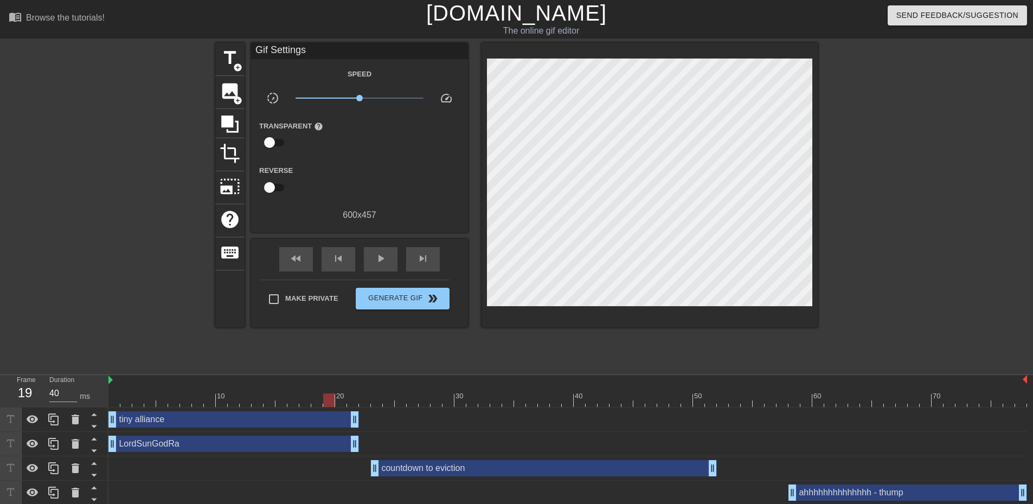
click at [914, 339] on div at bounding box center [912, 205] width 163 height 325
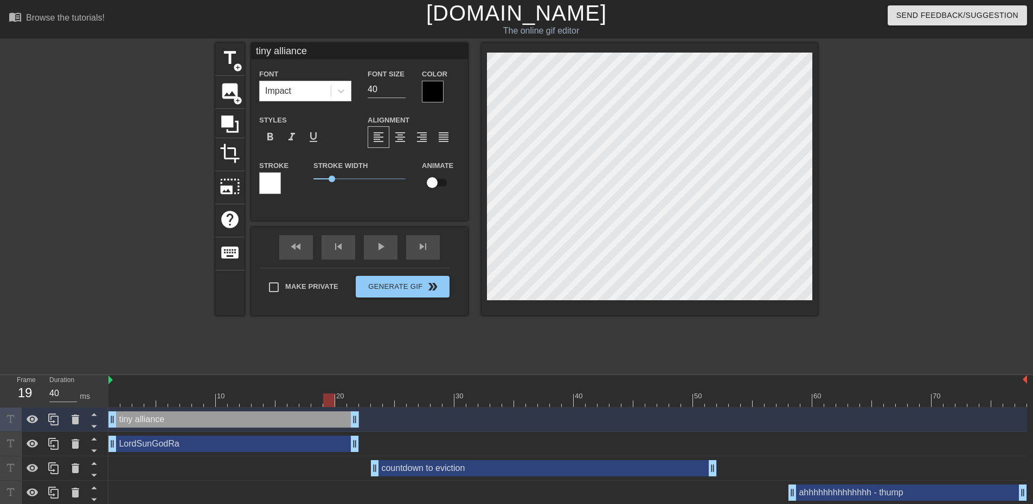
type textarea "E"
type input "En"
type textarea "En"
type input "Ene"
type textarea "Ene"
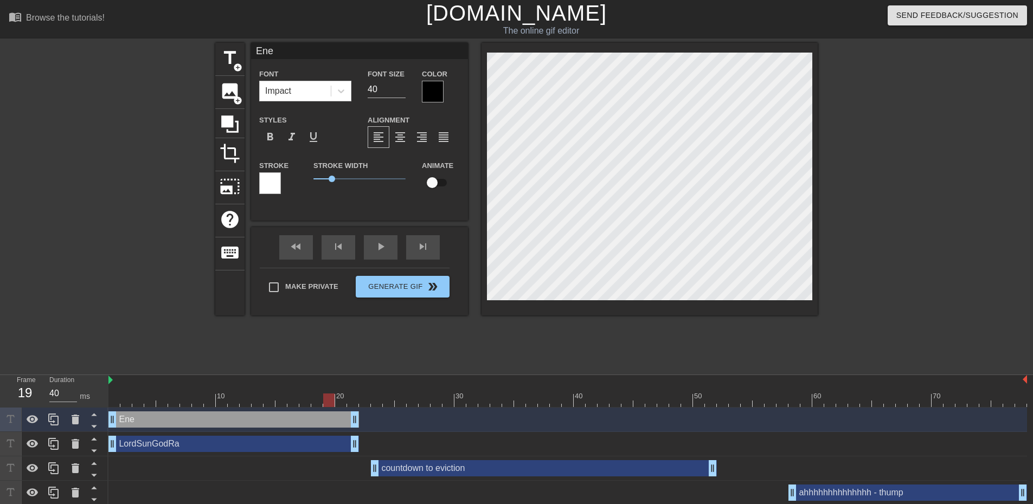
type input "Enem"
type textarea "Enem"
type input "Enemy"
type textarea "Enemy"
type input "Enemy o"
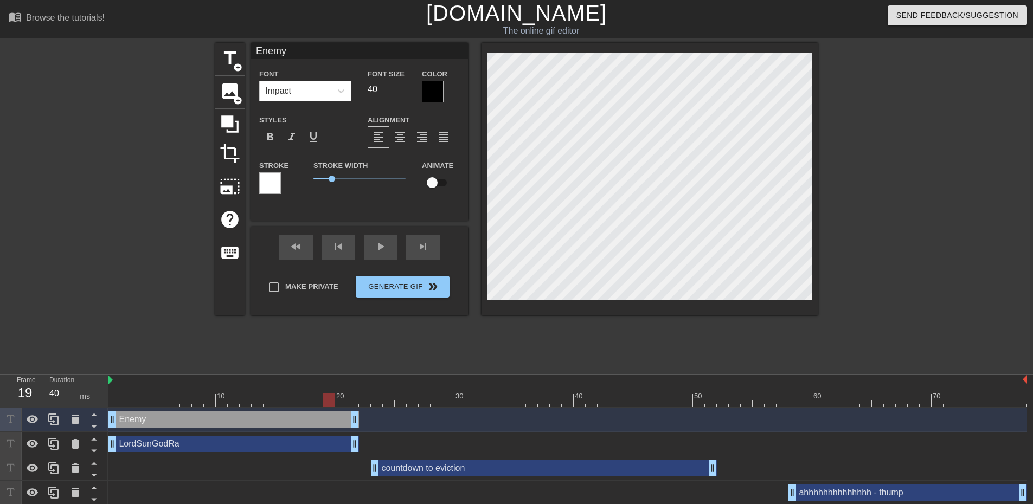
type textarea "Enemy o"
type input "Enemy of"
type textarea "Enemy of"
type input "Enemy of"
type textarea "Enemy of"
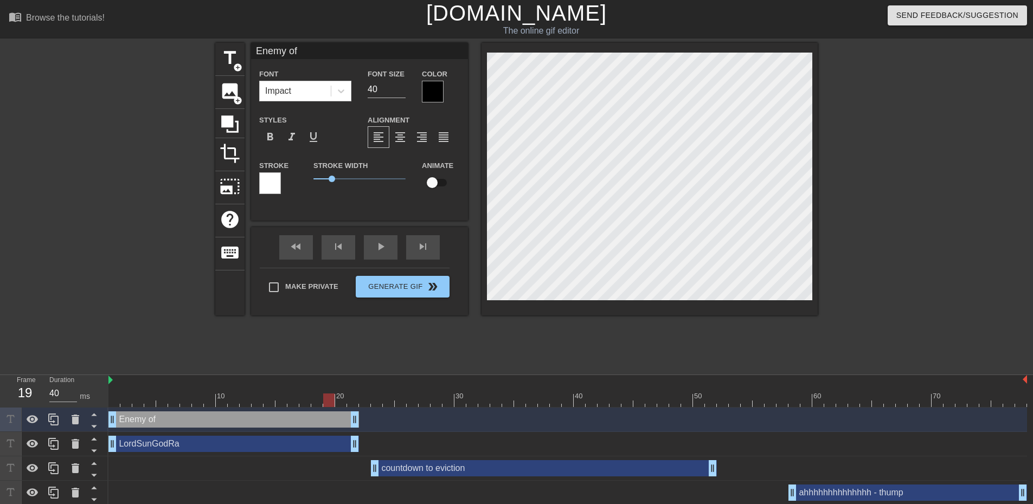
type input "Enemy of R"
type textarea "Enemy of RA"
type input "Enemy of RA"
click at [932, 186] on div at bounding box center [912, 205] width 163 height 325
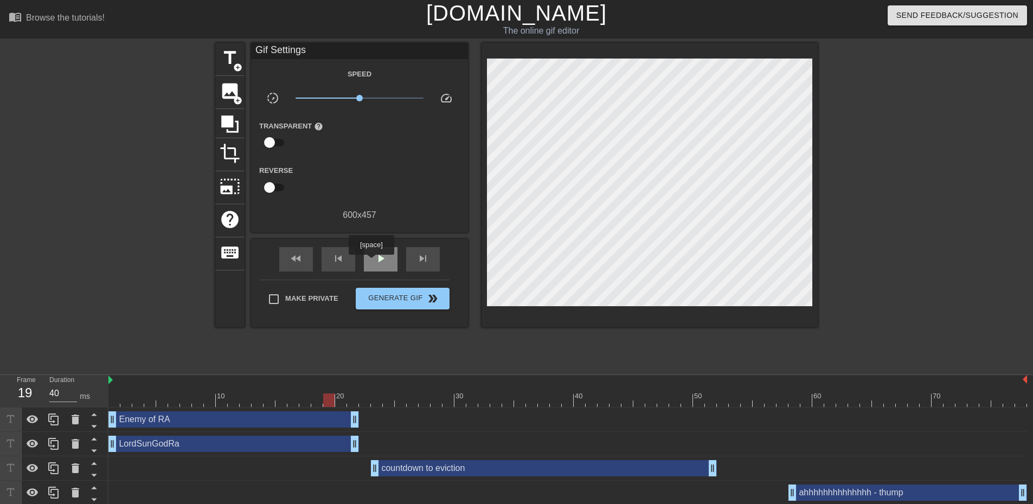
click at [371, 263] on div "play_arrow" at bounding box center [381, 259] width 34 height 24
click at [387, 265] on div "pause" at bounding box center [381, 259] width 34 height 24
drag, startPoint x: 112, startPoint y: 450, endPoint x: 176, endPoint y: 441, distance: 64.6
click at [380, 258] on span "play_arrow" at bounding box center [380, 258] width 13 height 13
type input "50"
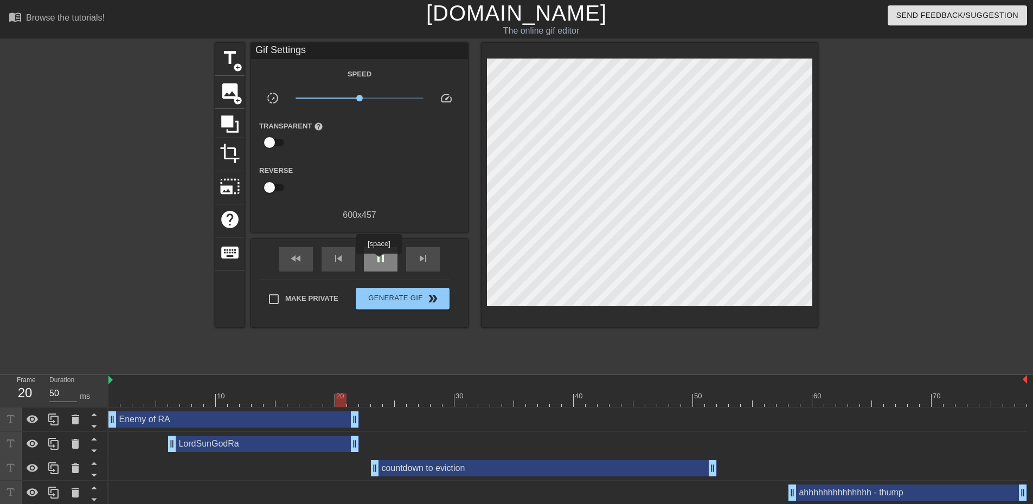
click at [379, 261] on span "pause" at bounding box center [380, 258] width 13 height 13
click at [510, 398] on div at bounding box center [567, 401] width 919 height 14
click at [508, 469] on div "countdown to eviction drag_handle drag_handle" at bounding box center [544, 469] width 346 height 16
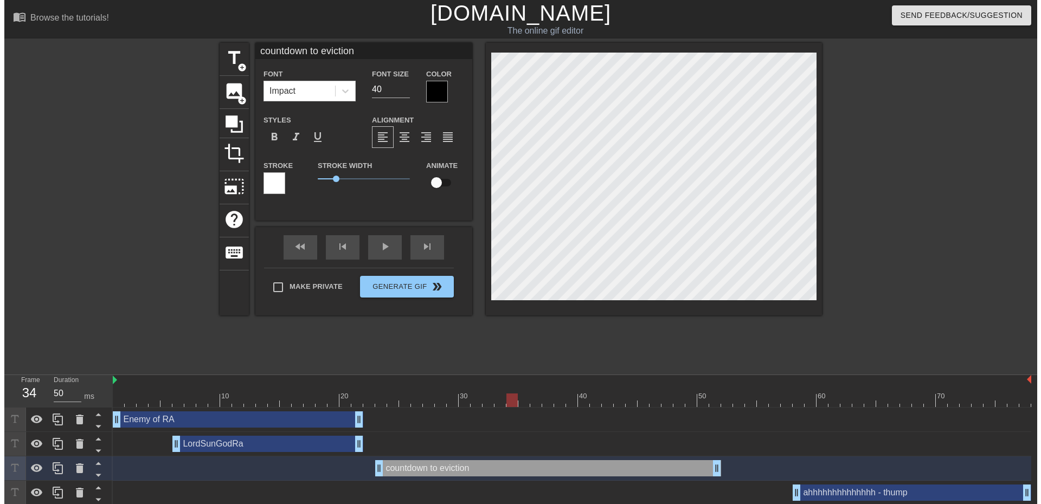
scroll to position [1, 5]
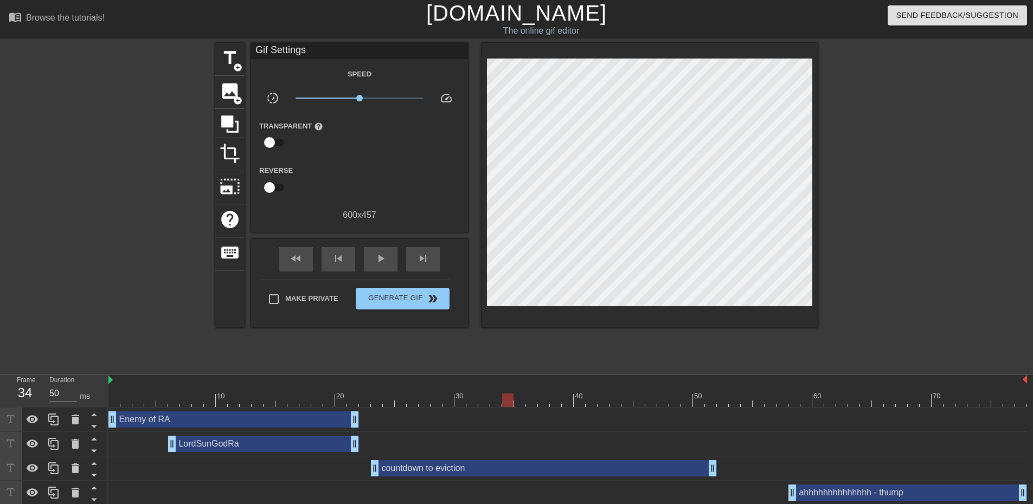
click at [895, 319] on div at bounding box center [912, 205] width 163 height 325
click at [411, 306] on button "Generate Gif double_arrow" at bounding box center [403, 299] width 94 height 22
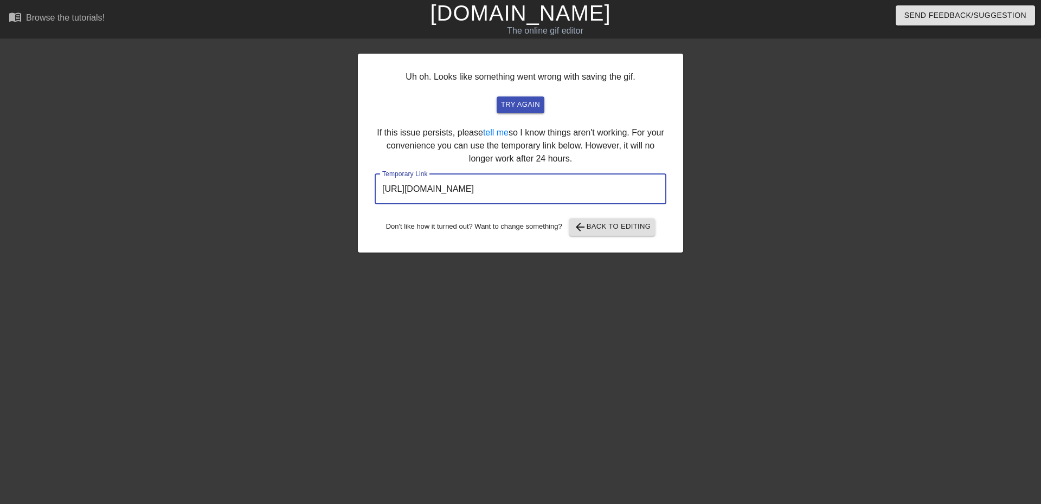
click at [597, 191] on input "[URL][DOMAIN_NAME]" at bounding box center [521, 189] width 292 height 30
